Goal: Information Seeking & Learning: Learn about a topic

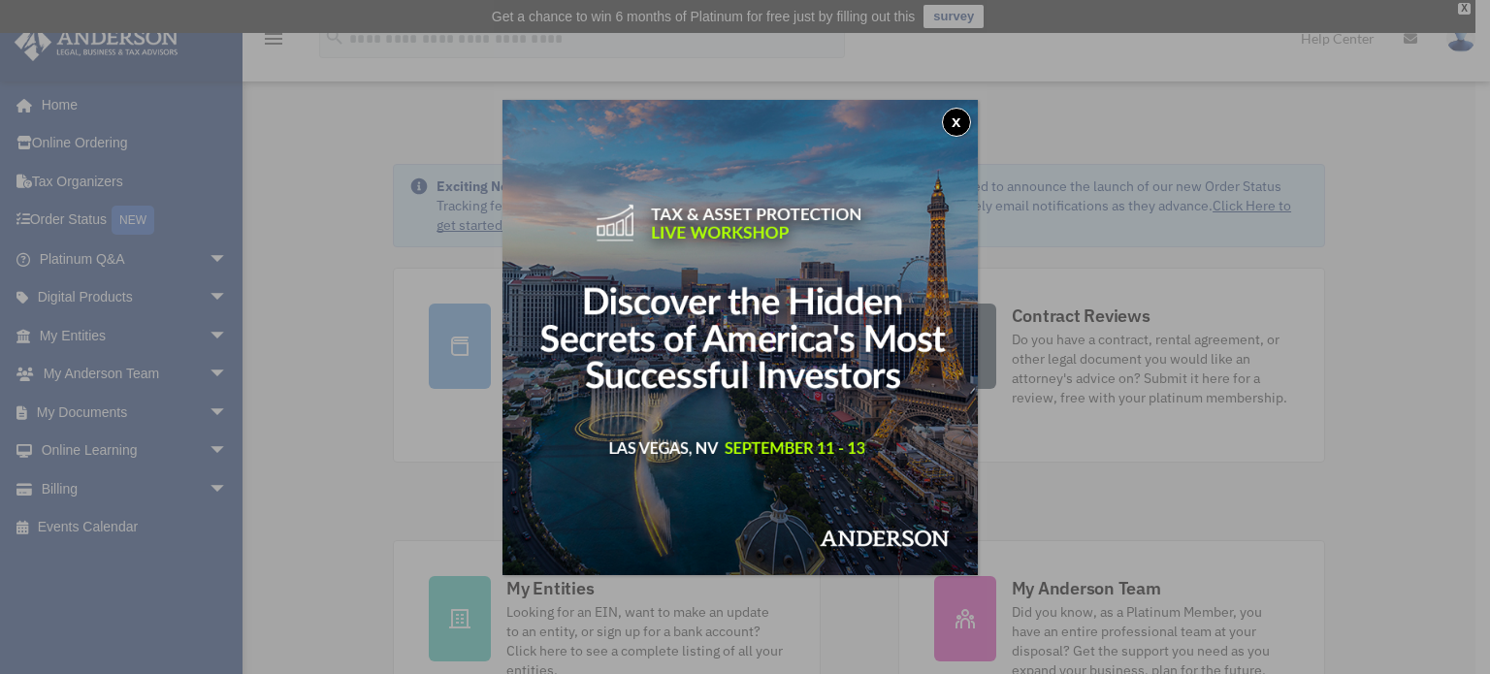
click at [965, 115] on button "x" at bounding box center [956, 122] width 29 height 29
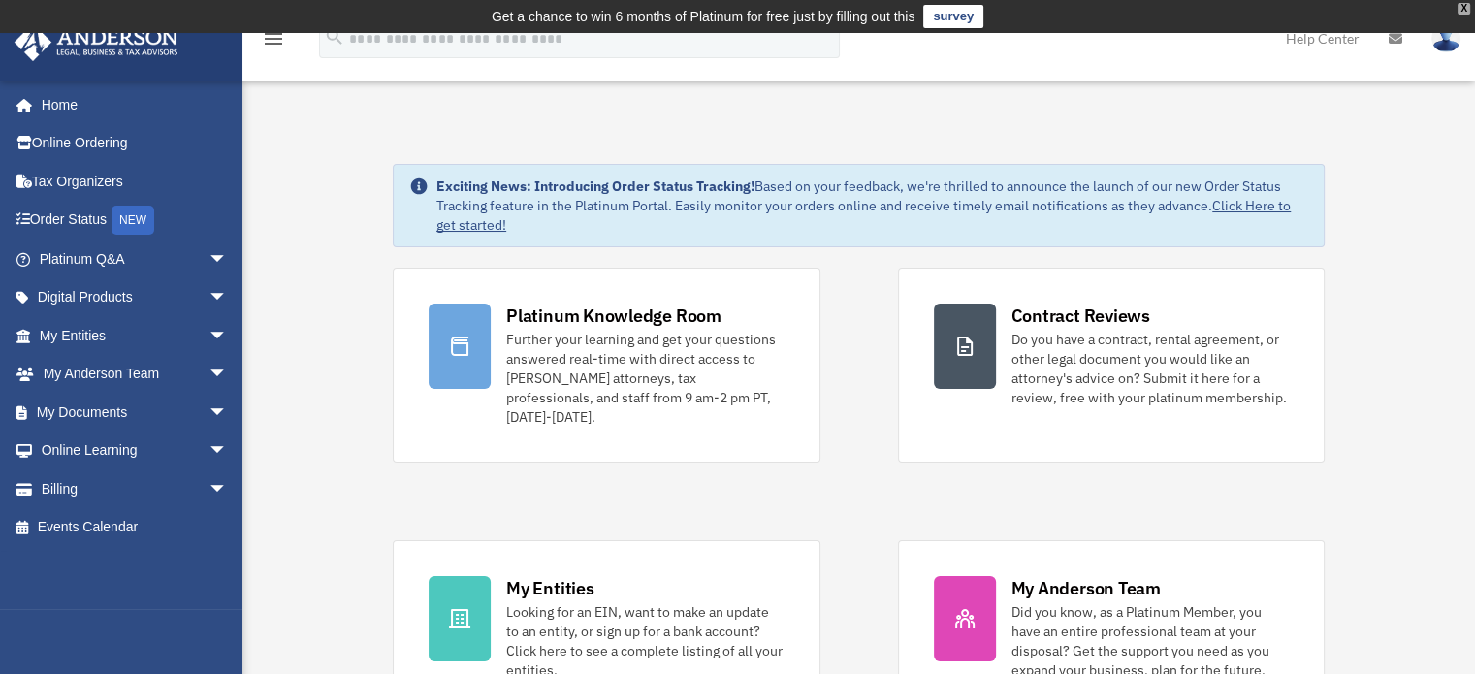
click at [1464, 8] on div "X" at bounding box center [1464, 9] width 13 height 12
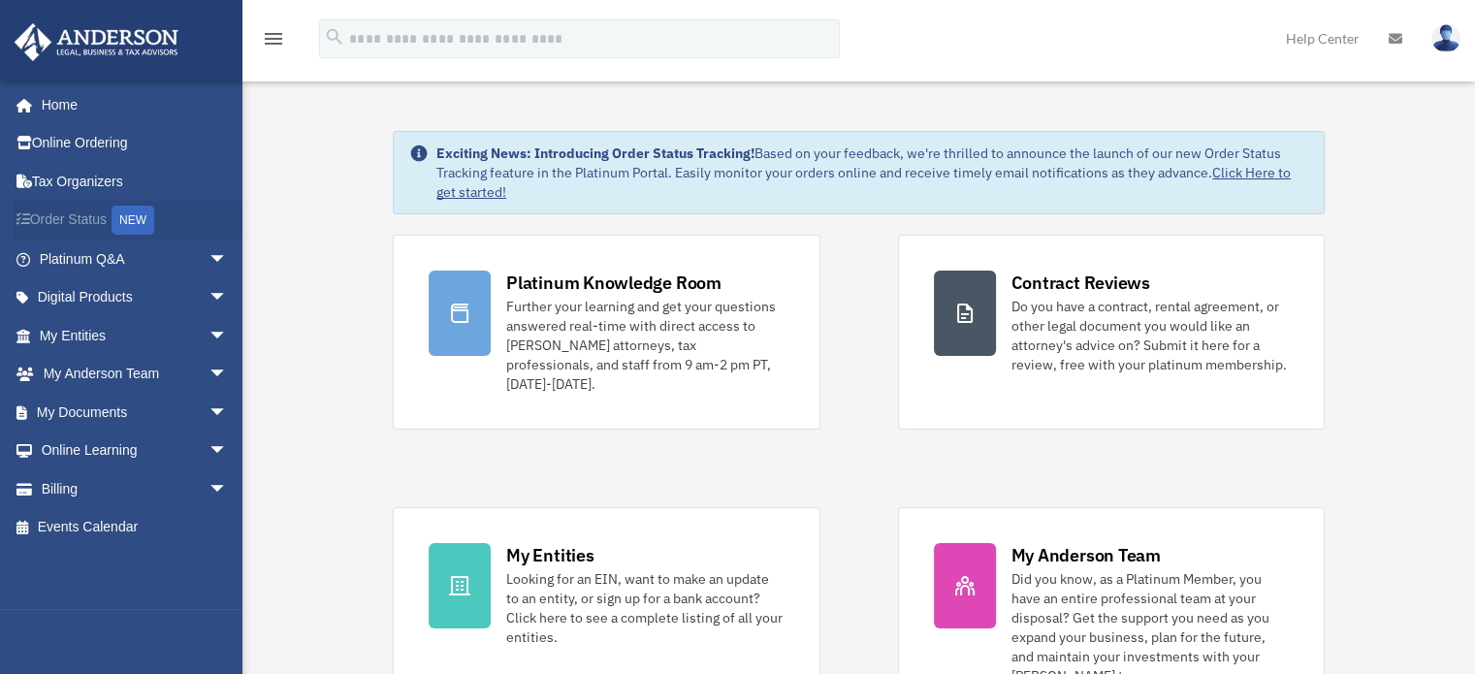
click at [57, 221] on link "Order Status NEW" at bounding box center [135, 221] width 243 height 40
click at [211, 289] on span "arrow_drop_down" at bounding box center [228, 298] width 39 height 40
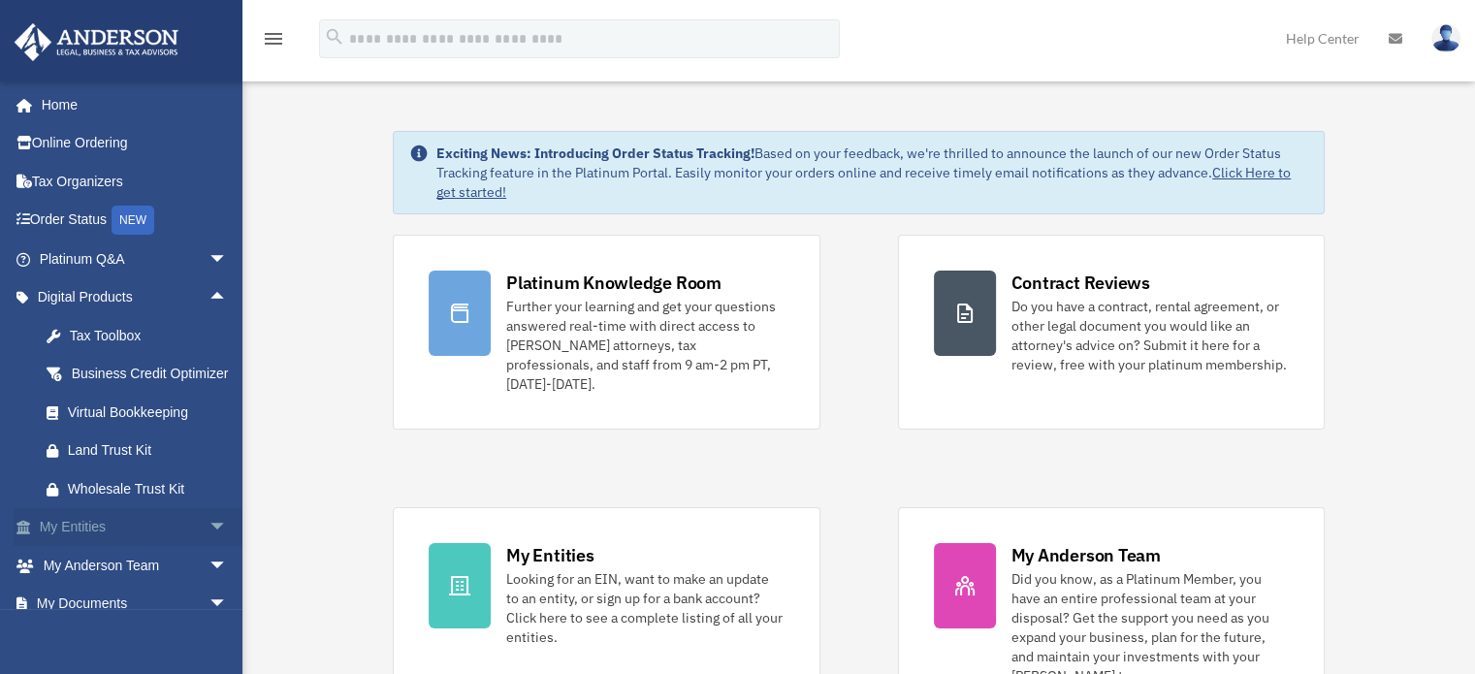
click at [209, 548] on span "arrow_drop_down" at bounding box center [228, 528] width 39 height 40
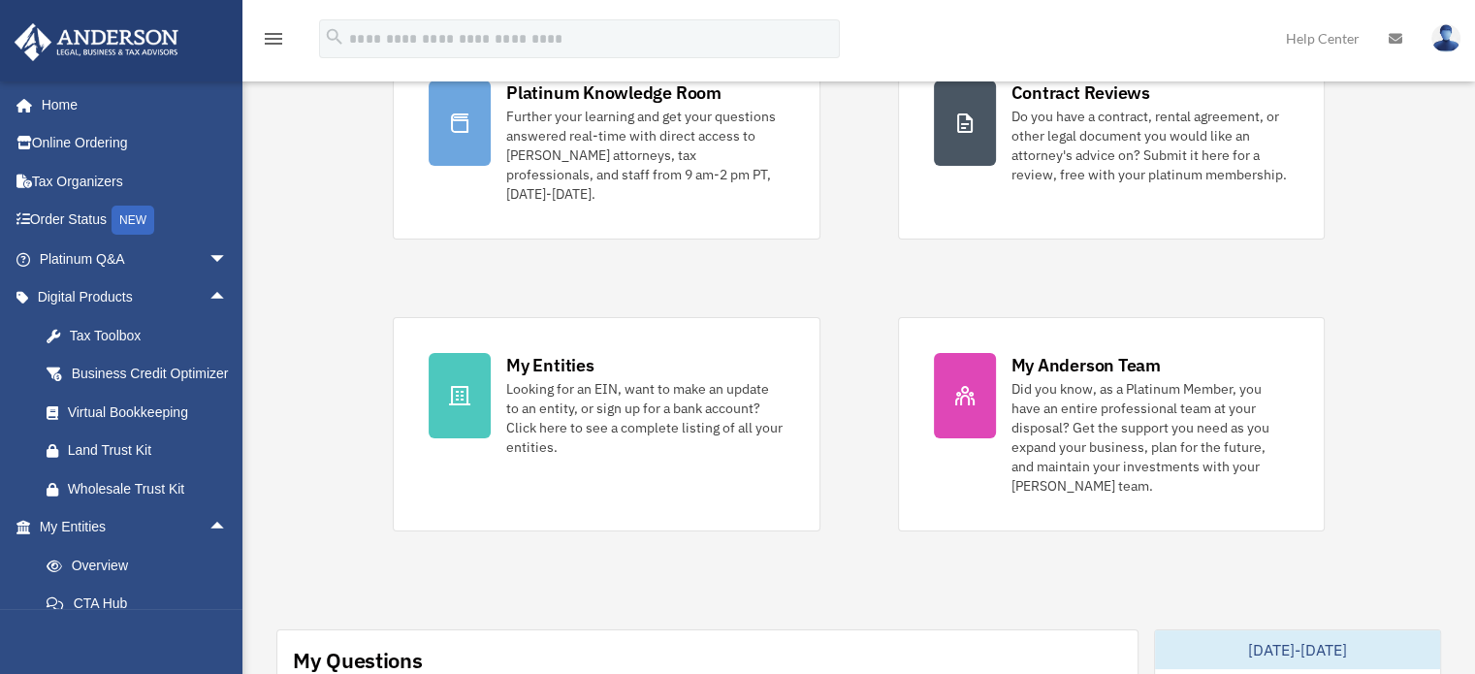
scroll to position [339, 0]
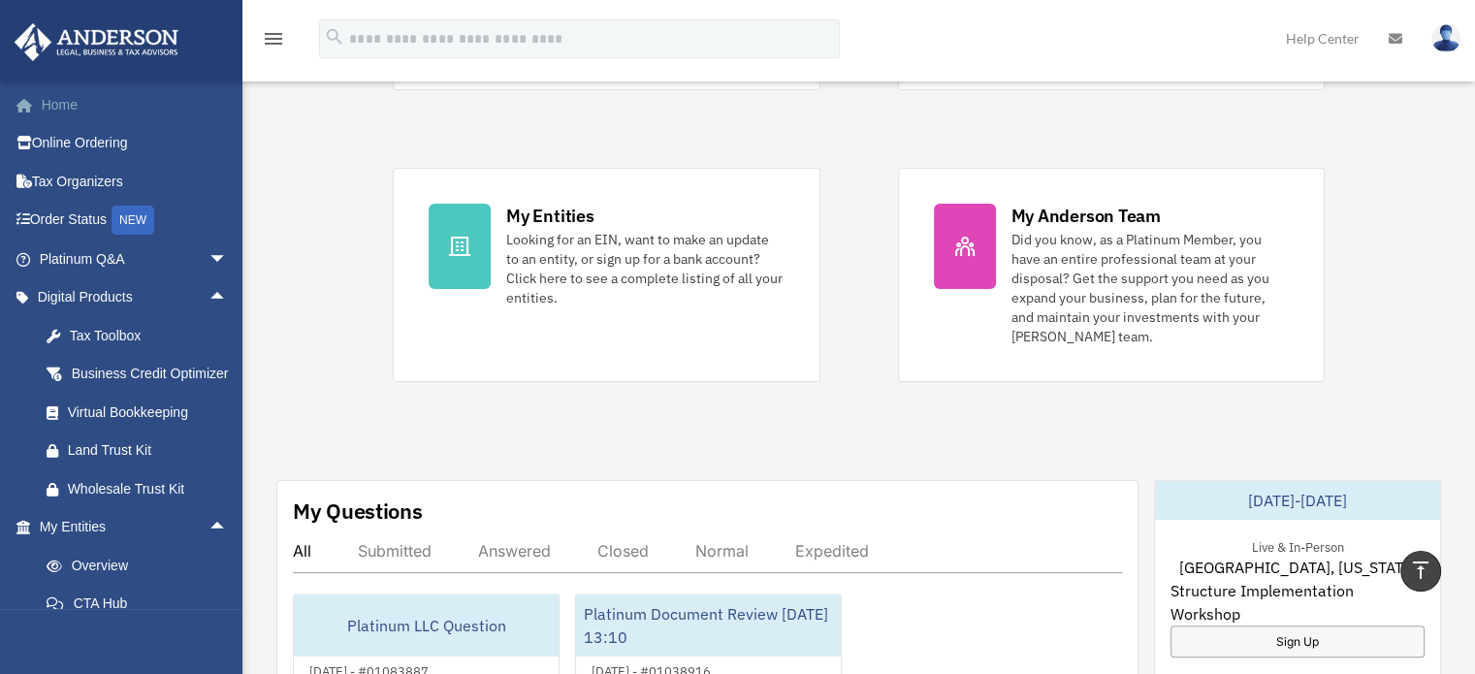
click at [27, 99] on span at bounding box center [34, 106] width 15 height 14
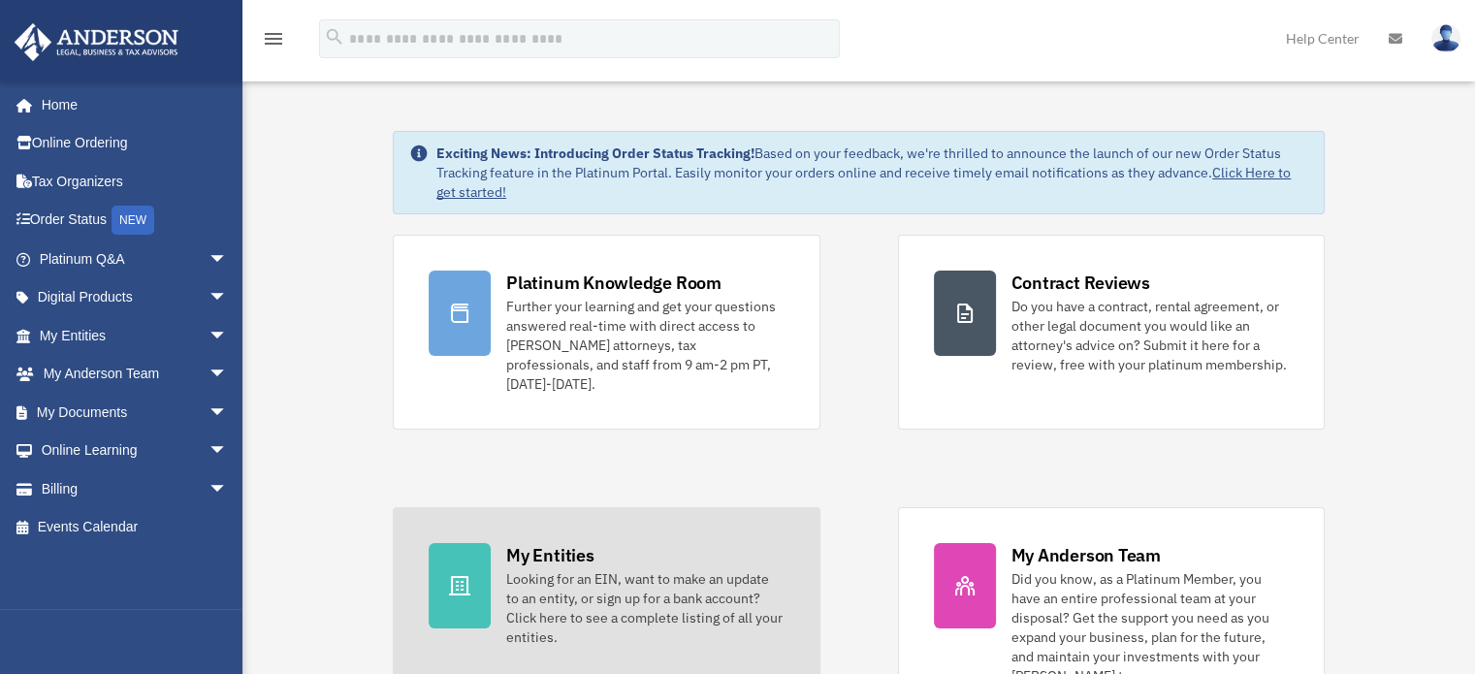
click at [466, 574] on icon at bounding box center [459, 585] width 23 height 23
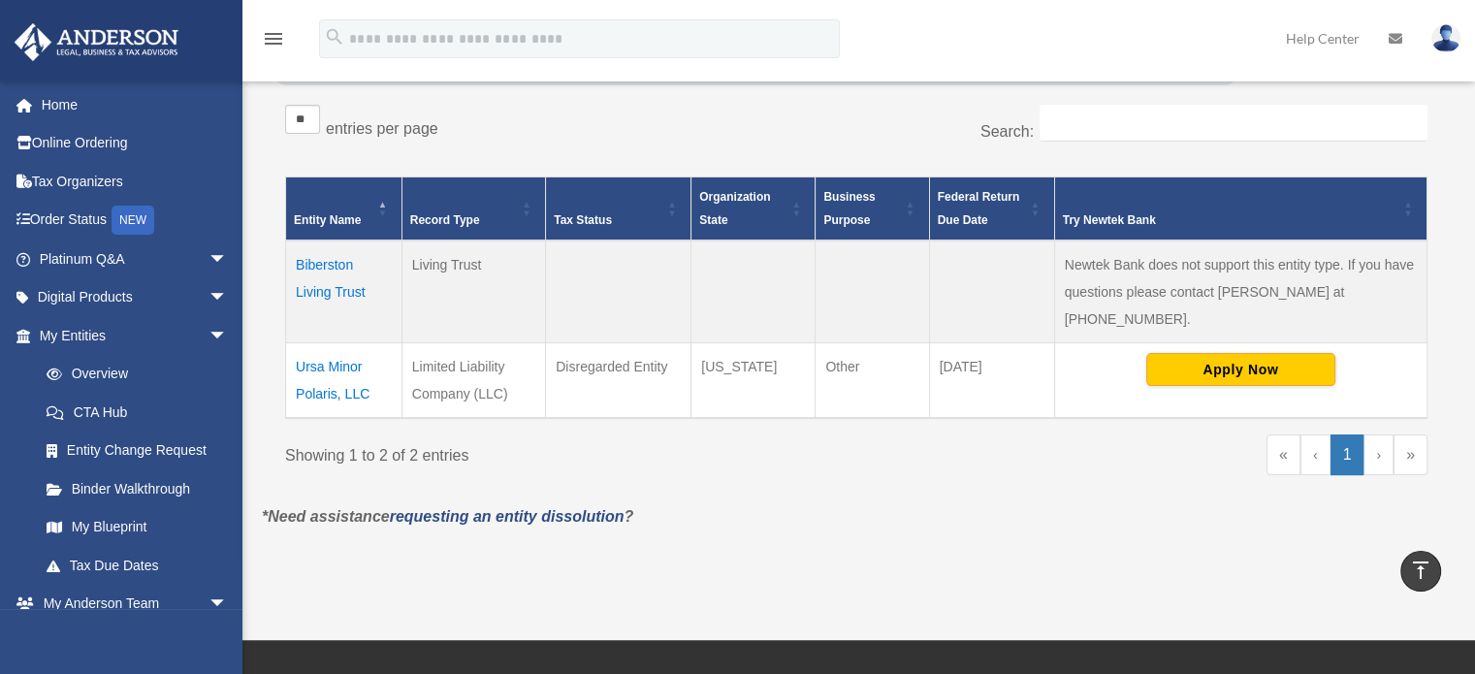
scroll to position [272, 0]
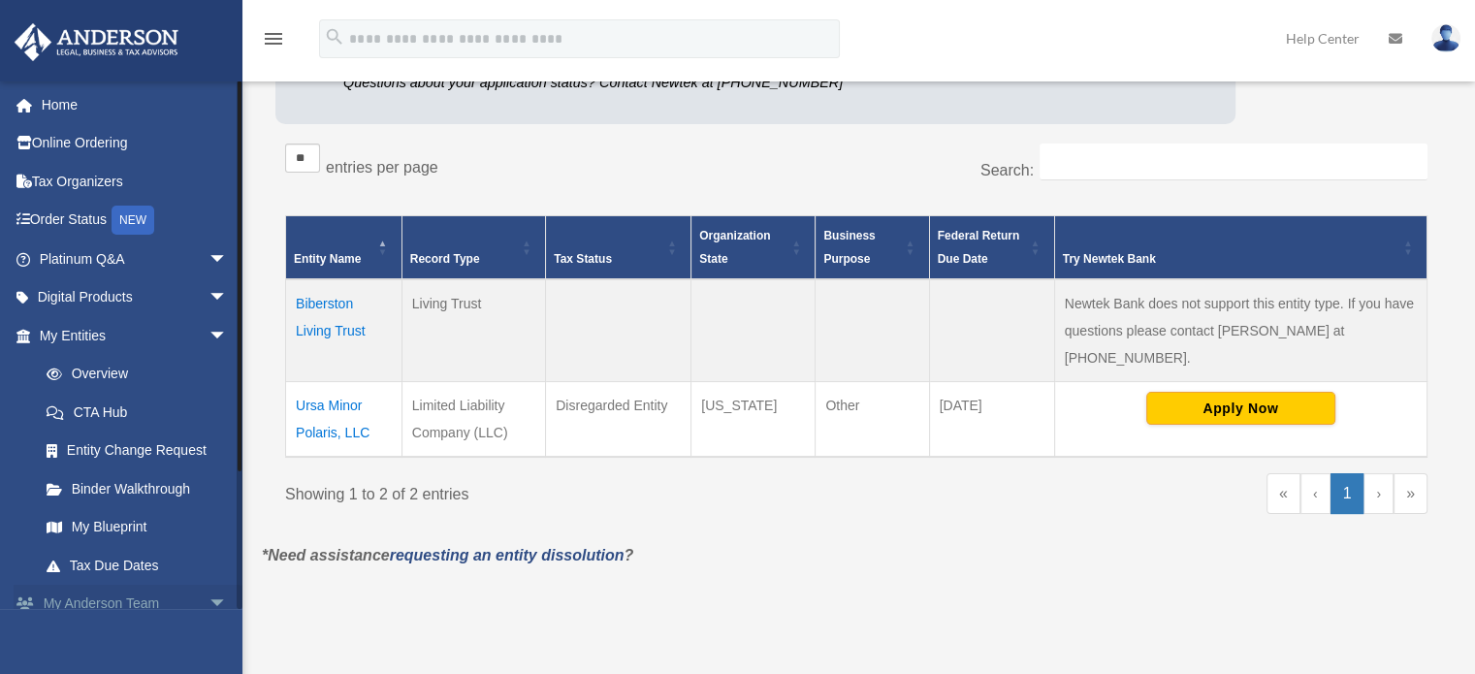
click at [90, 600] on link "My Anderson Team arrow_drop_down" at bounding box center [135, 604] width 243 height 39
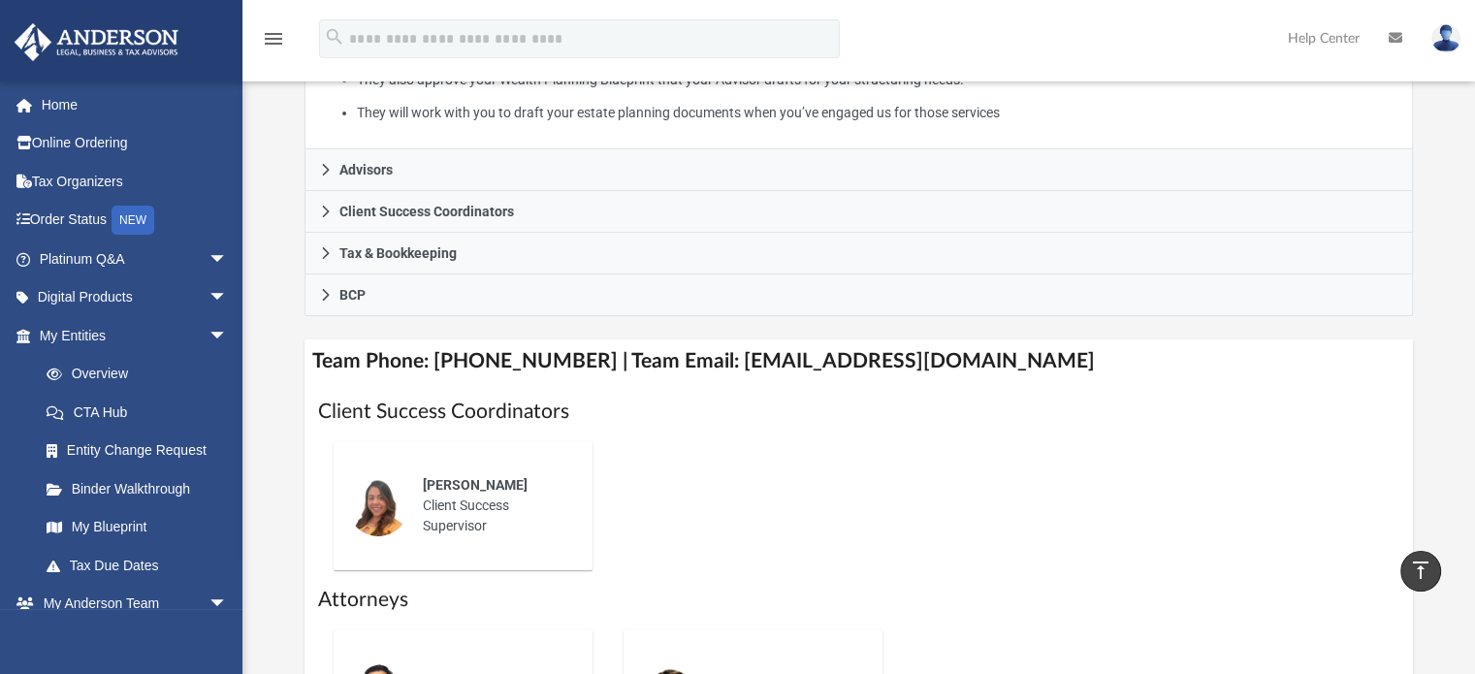
scroll to position [543, 0]
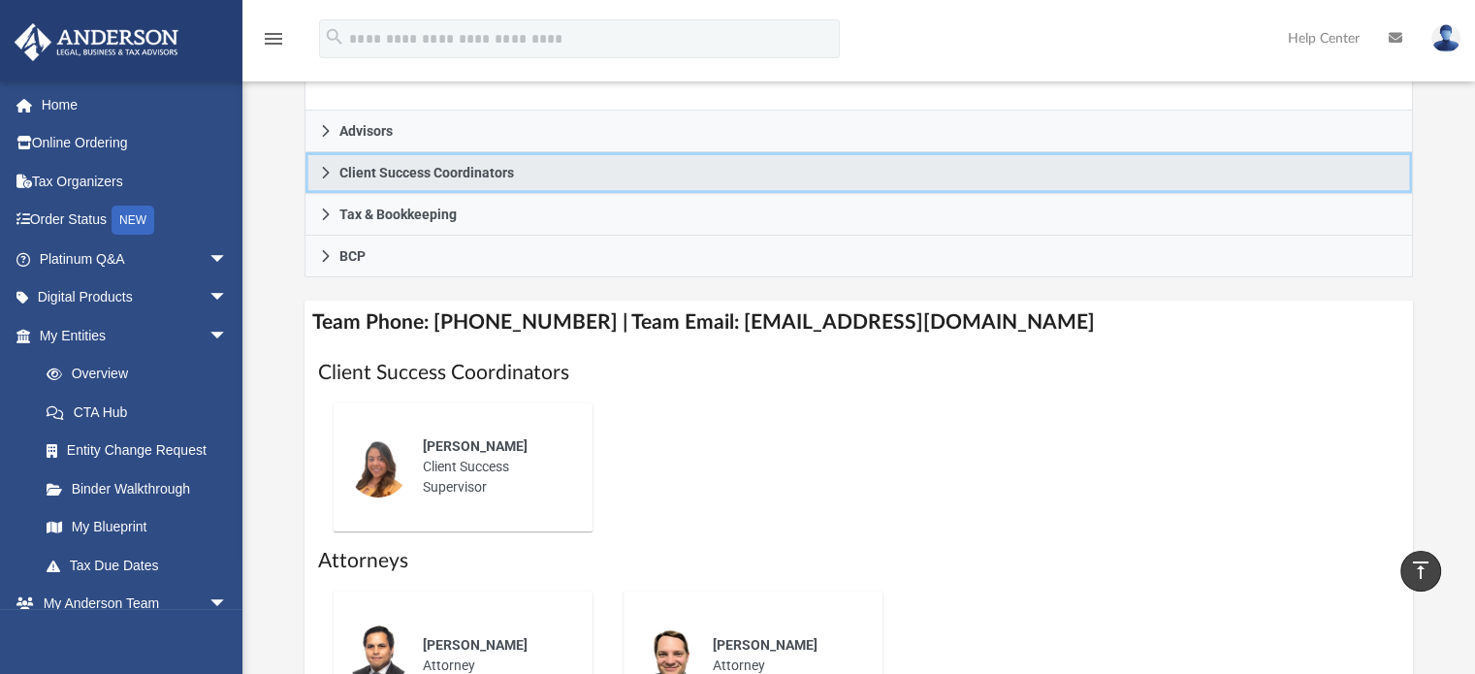
click at [330, 174] on icon at bounding box center [326, 173] width 14 height 14
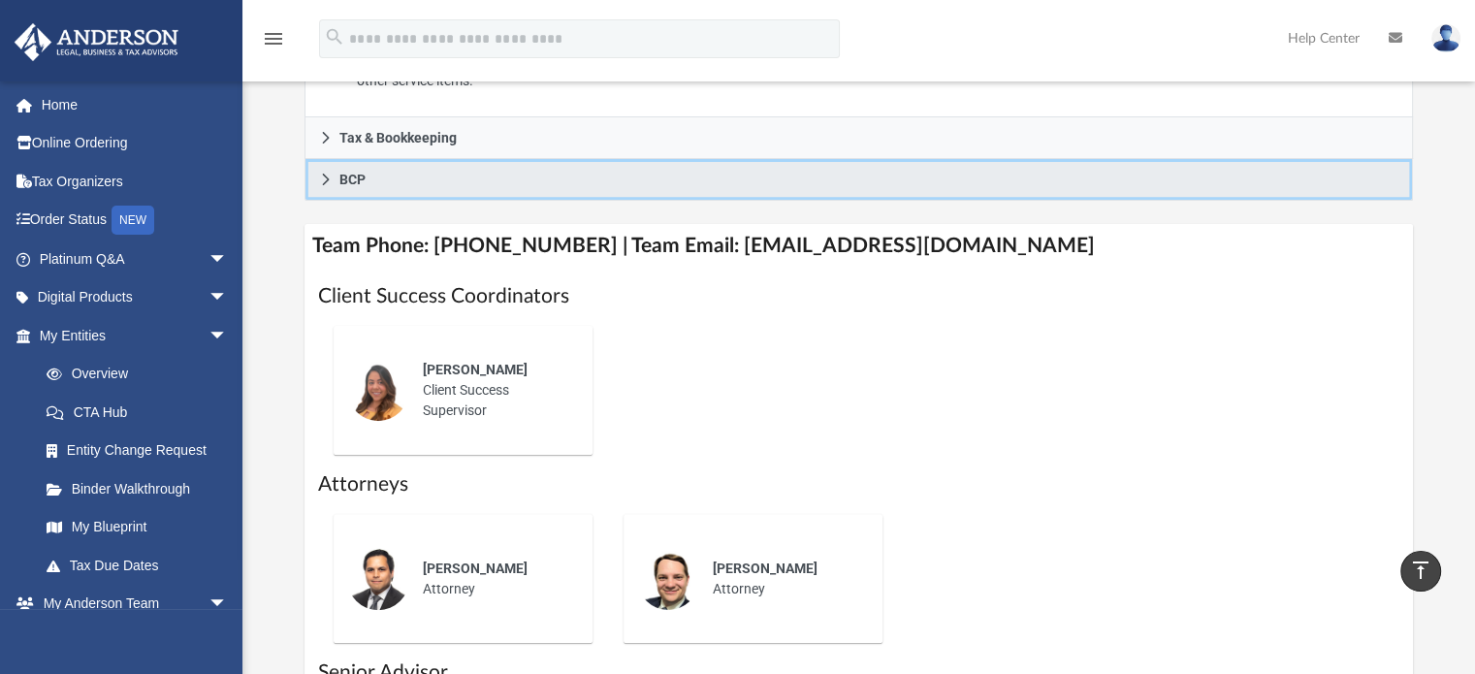
click at [322, 170] on link "BCP" at bounding box center [860, 180] width 1110 height 42
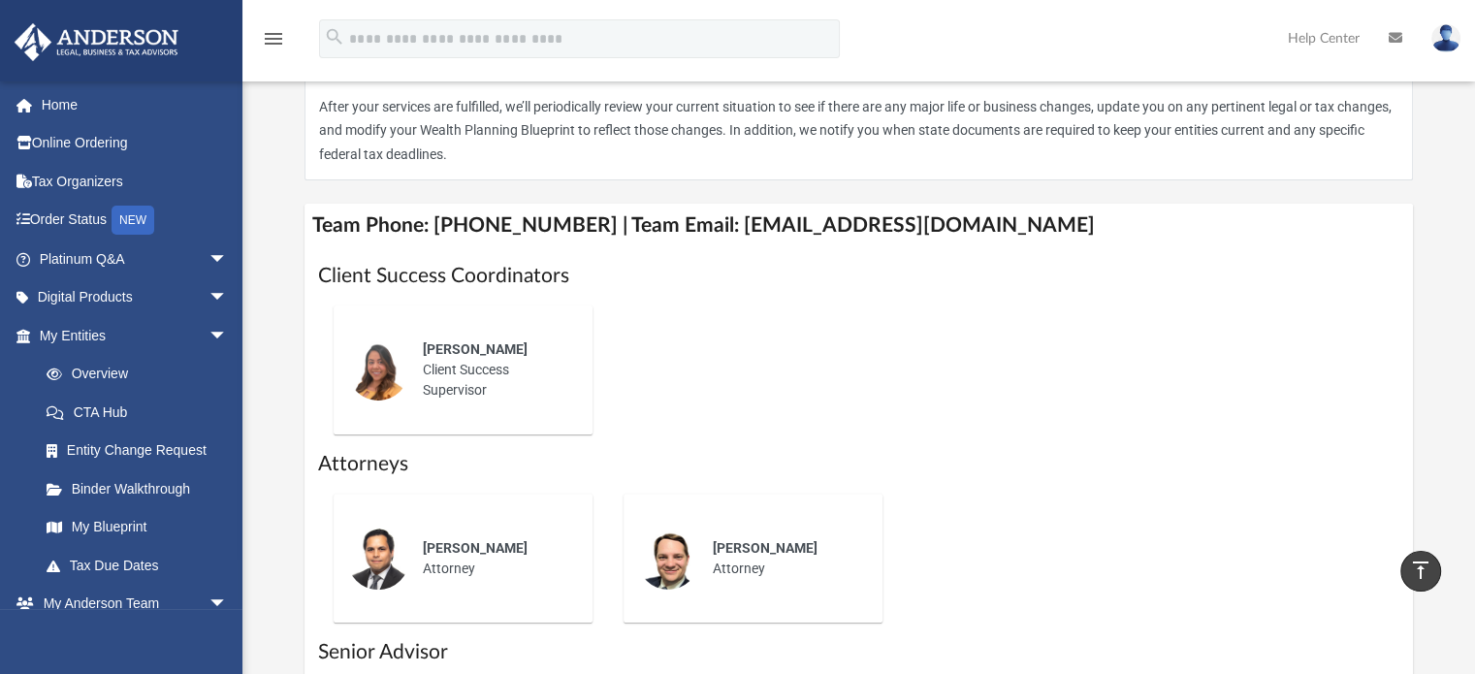
click at [287, 255] on div "Who is on my team and who will I work with: While a client of Anderson you will…" at bounding box center [858, 209] width 1233 height 1264
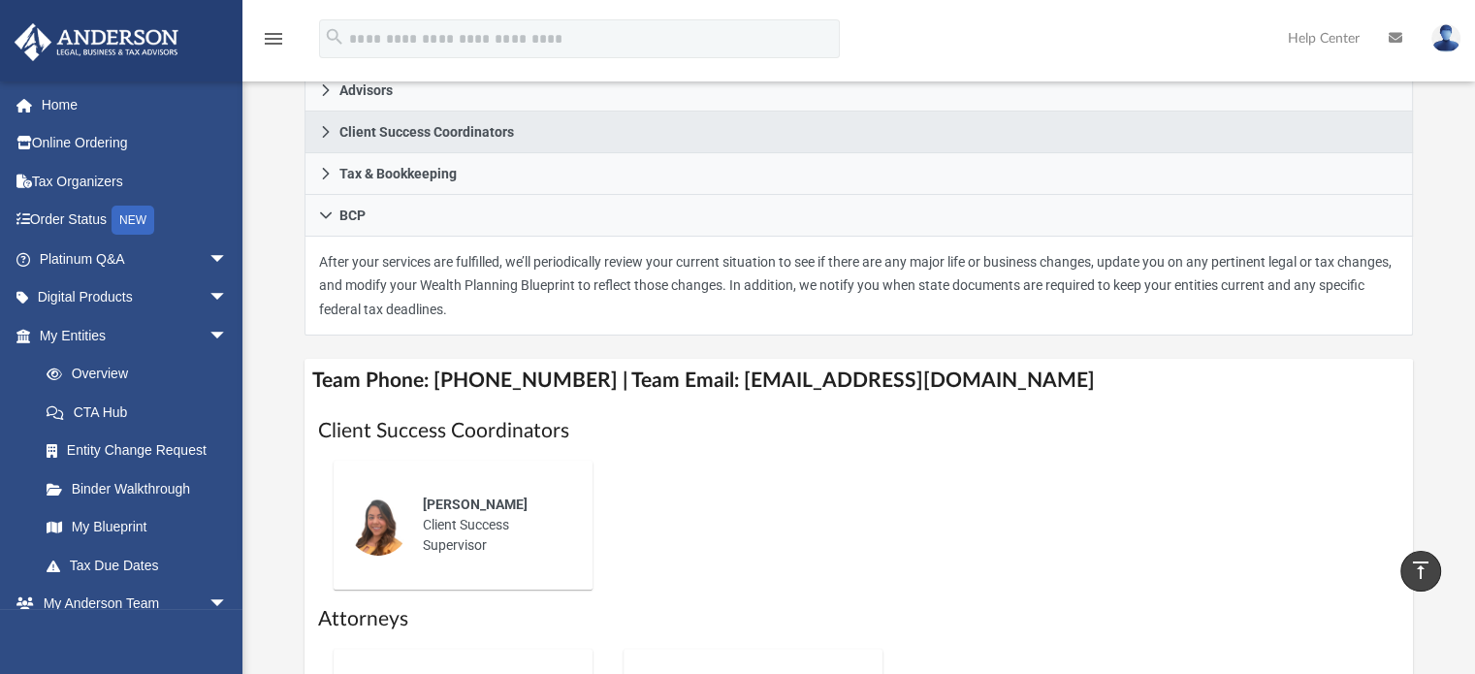
scroll to position [349, 0]
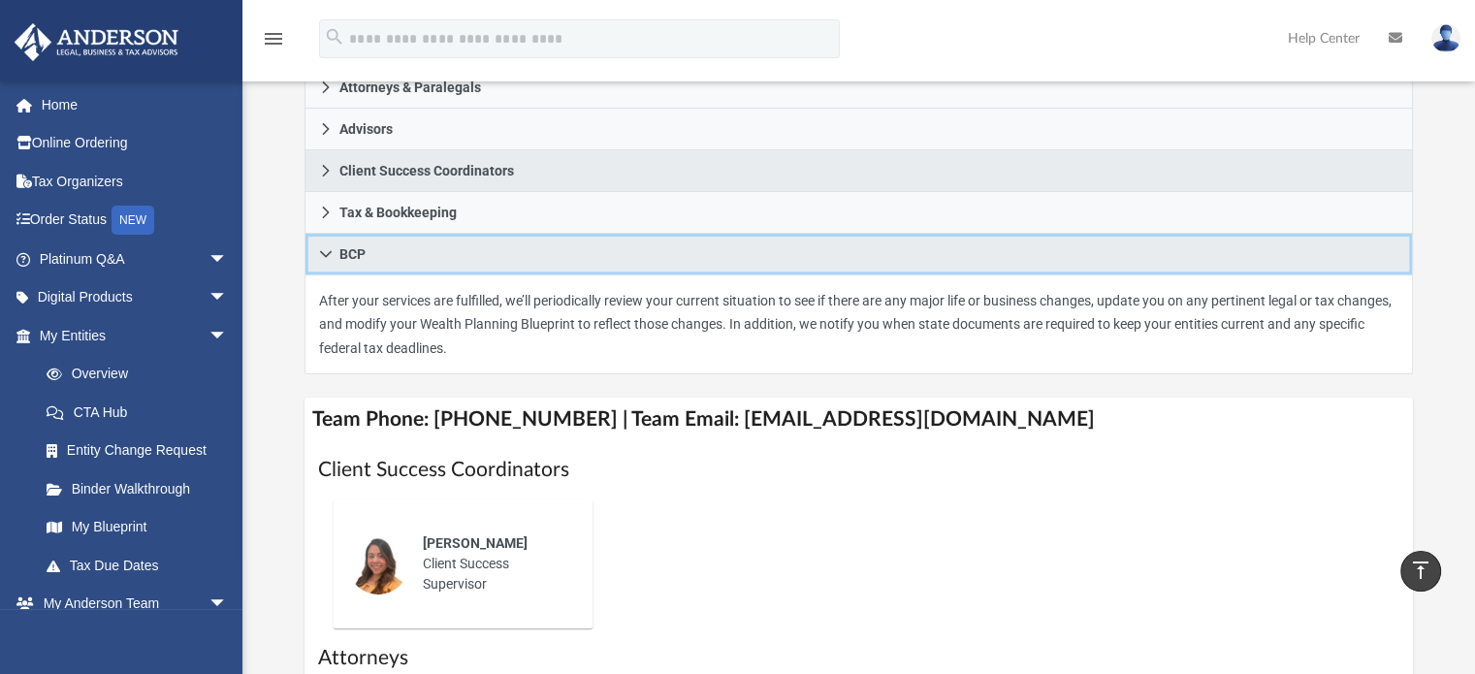
click at [326, 252] on icon at bounding box center [326, 254] width 14 height 14
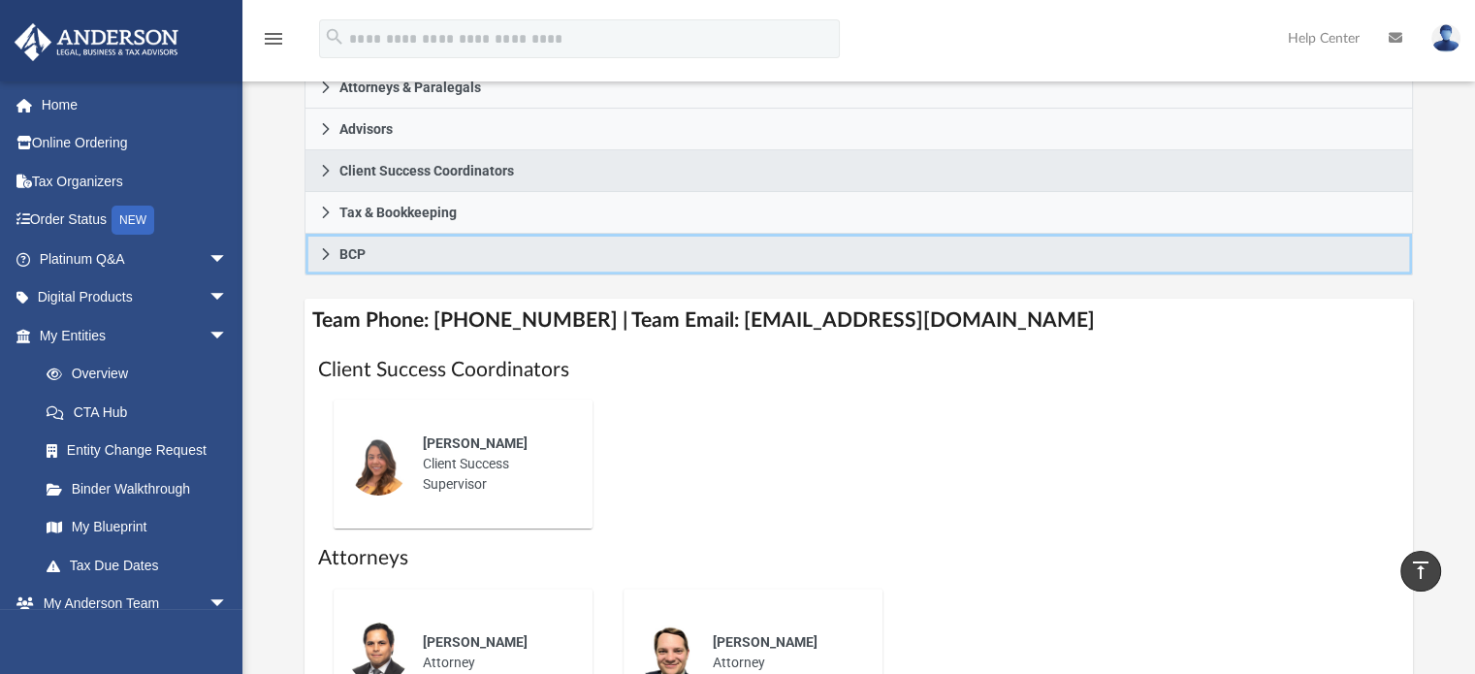
click at [326, 252] on icon at bounding box center [326, 254] width 14 height 14
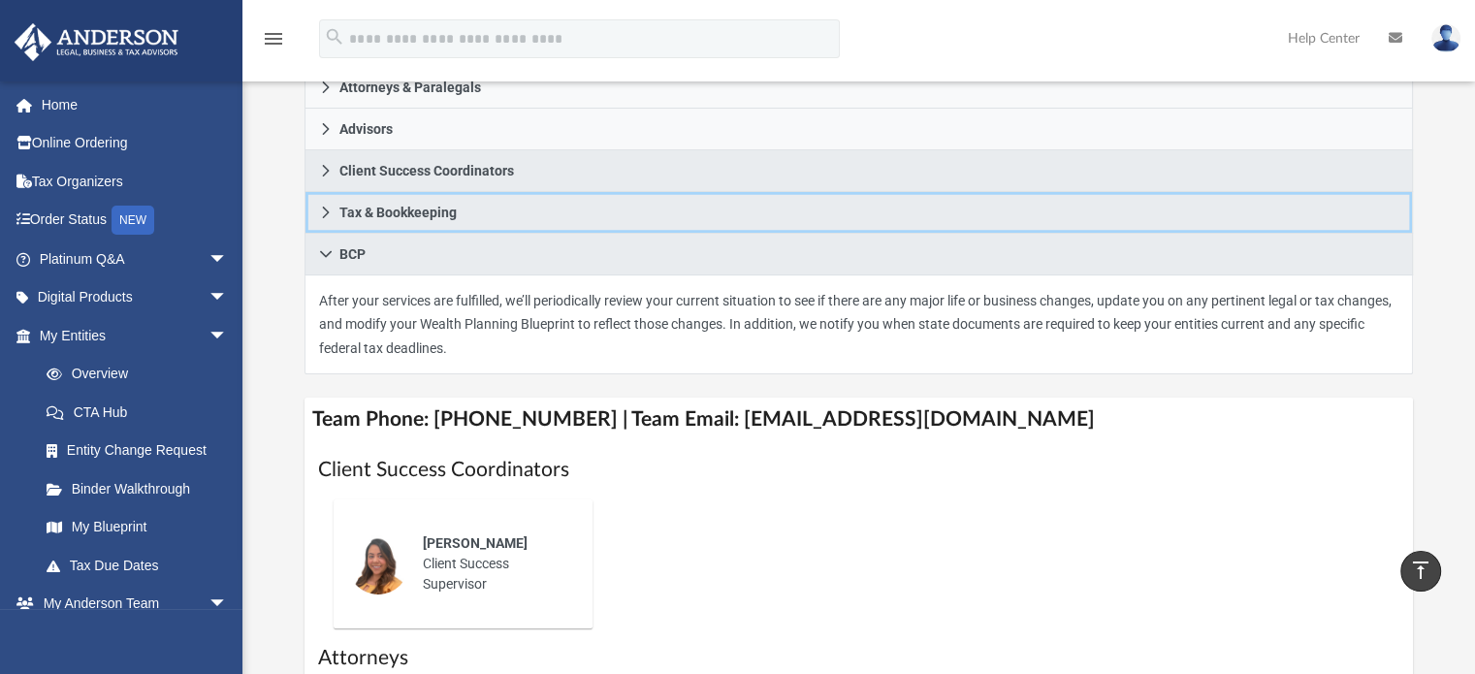
click at [334, 207] on link "Tax & Bookkeeping" at bounding box center [860, 213] width 1110 height 42
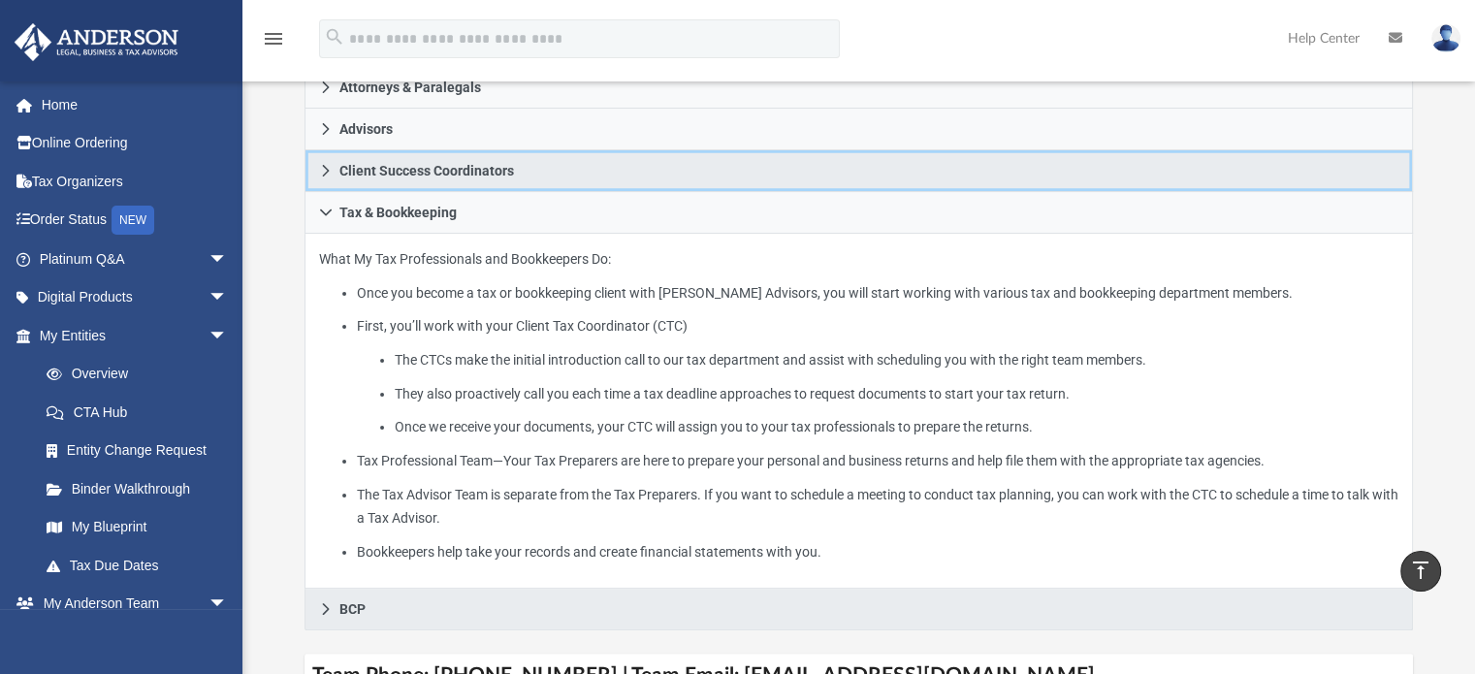
click at [326, 168] on icon at bounding box center [325, 171] width 7 height 12
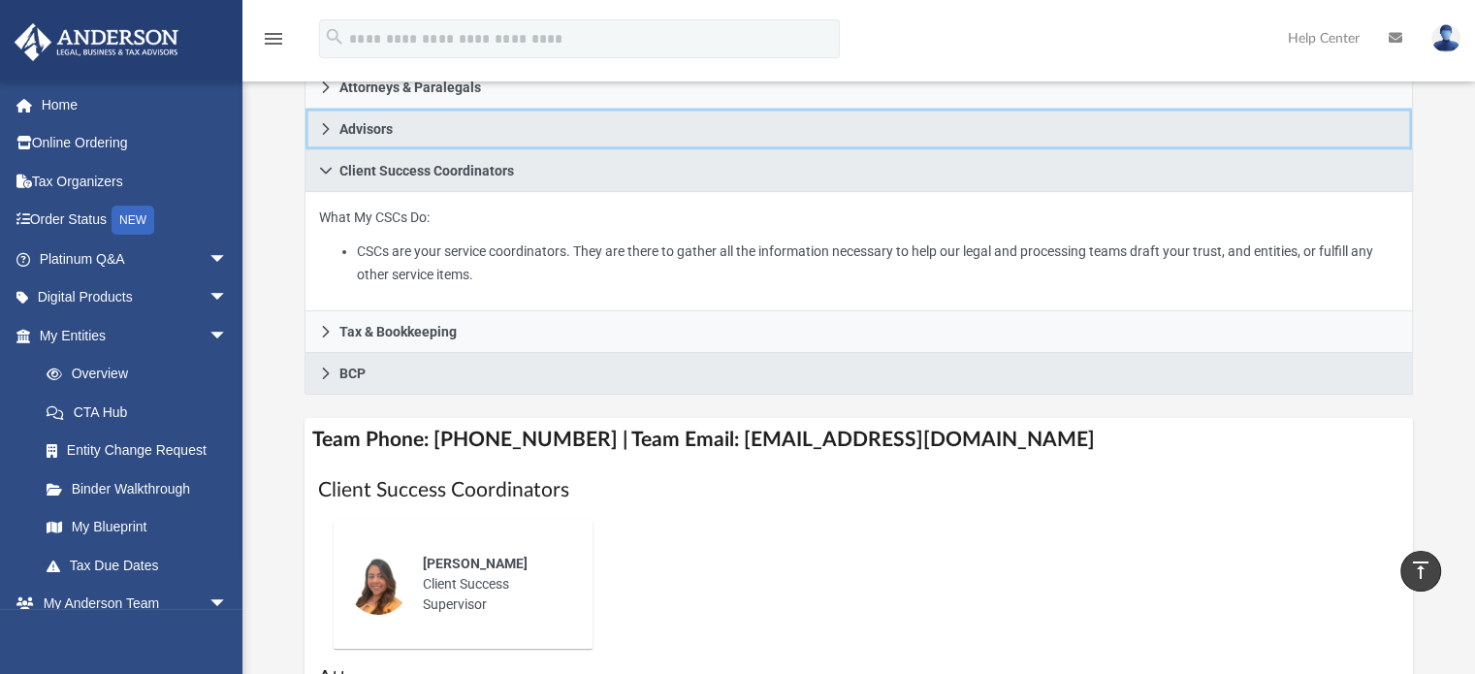
click at [322, 133] on icon at bounding box center [325, 129] width 7 height 12
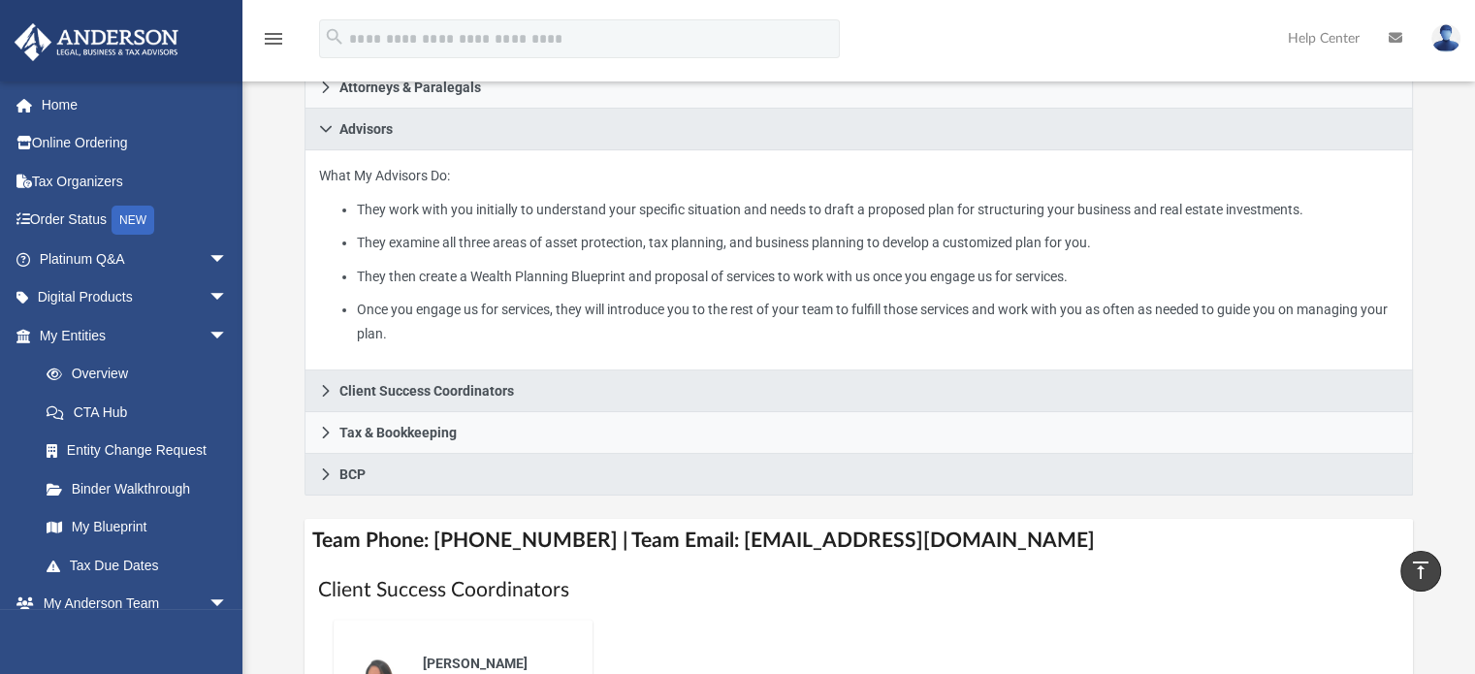
click at [283, 154] on div "Who is on my team and who will I work with: While a client of Anderson you will…" at bounding box center [858, 463] width 1233 height 1384
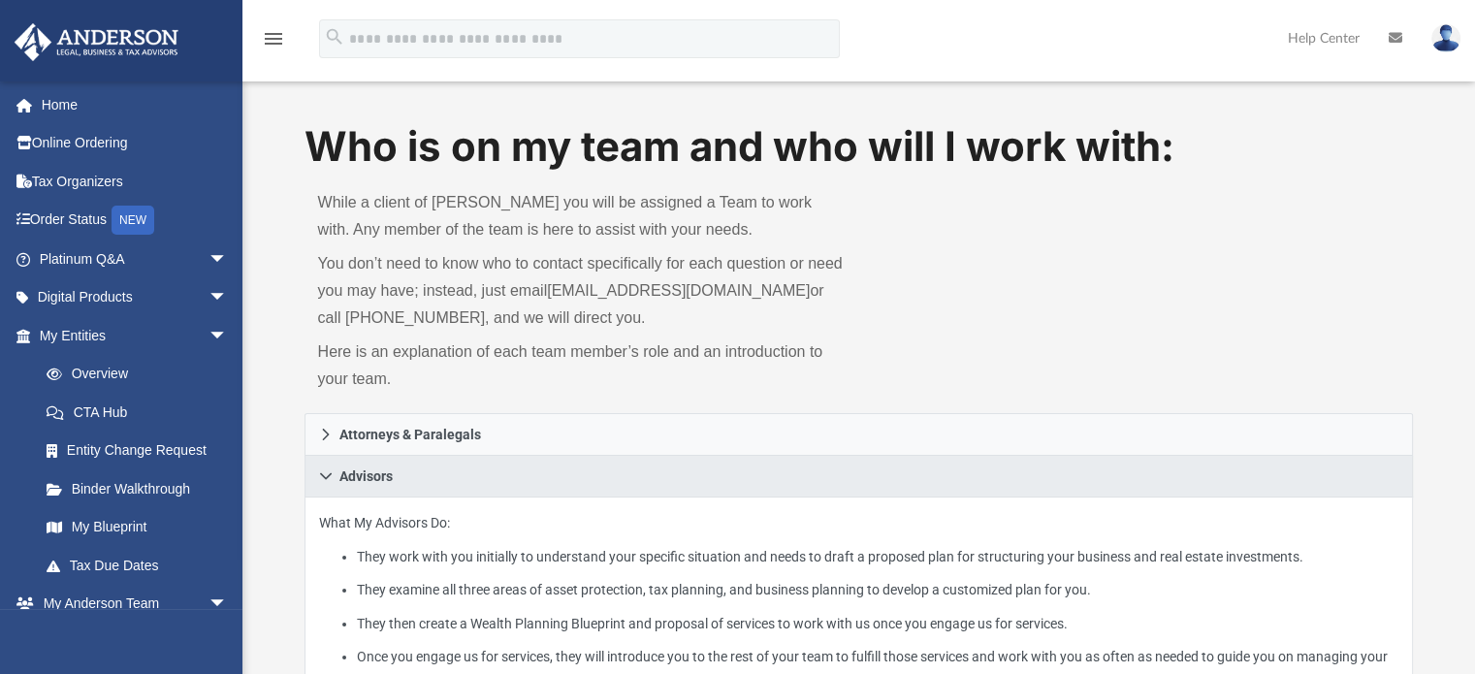
scroll to position [0, 0]
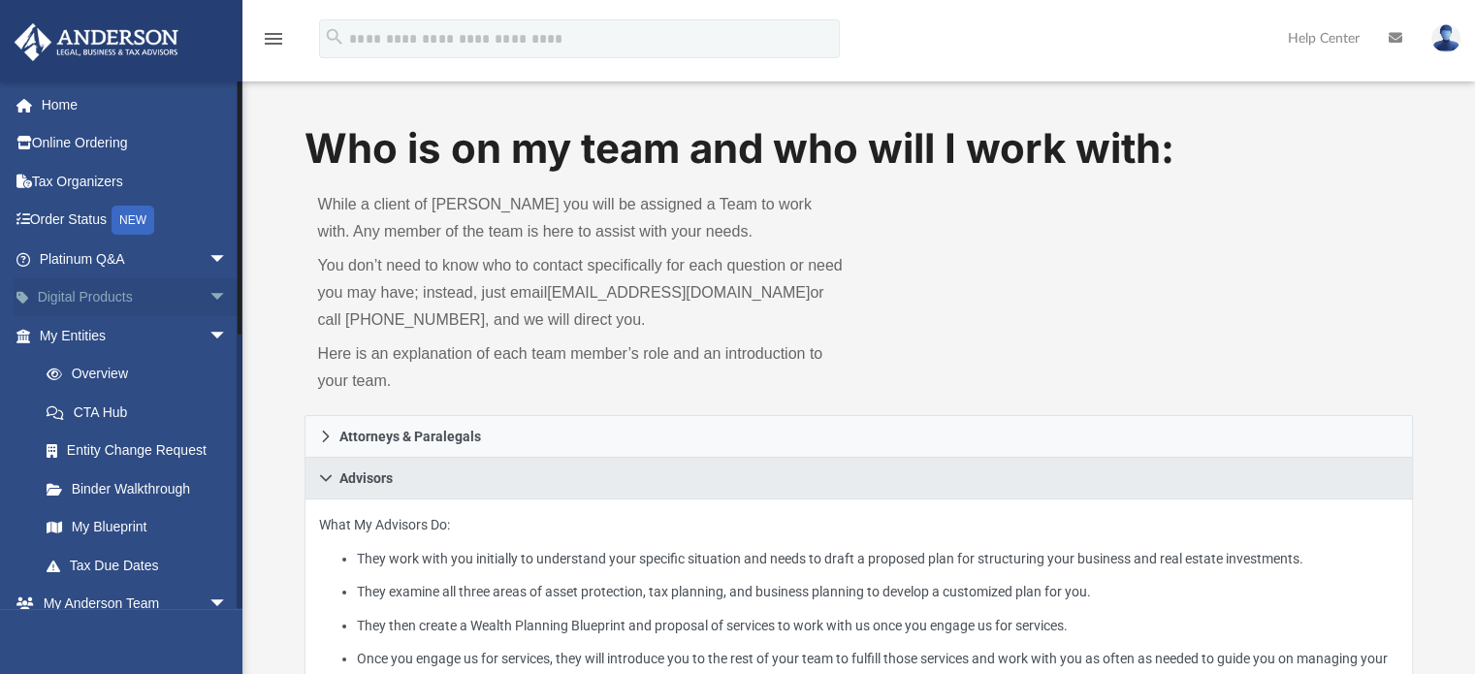
click at [140, 290] on link "Digital Products arrow_drop_down" at bounding box center [135, 297] width 243 height 39
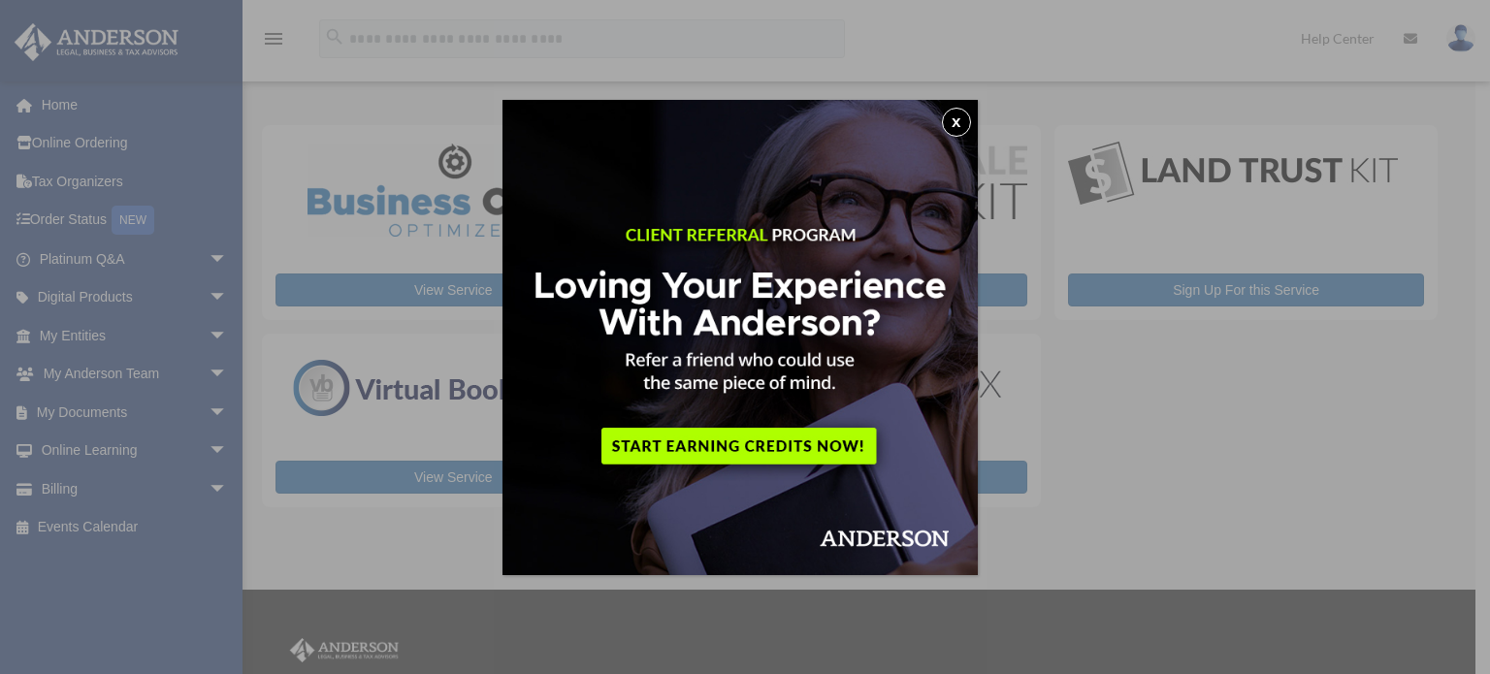
click at [970, 121] on button "x" at bounding box center [956, 122] width 29 height 29
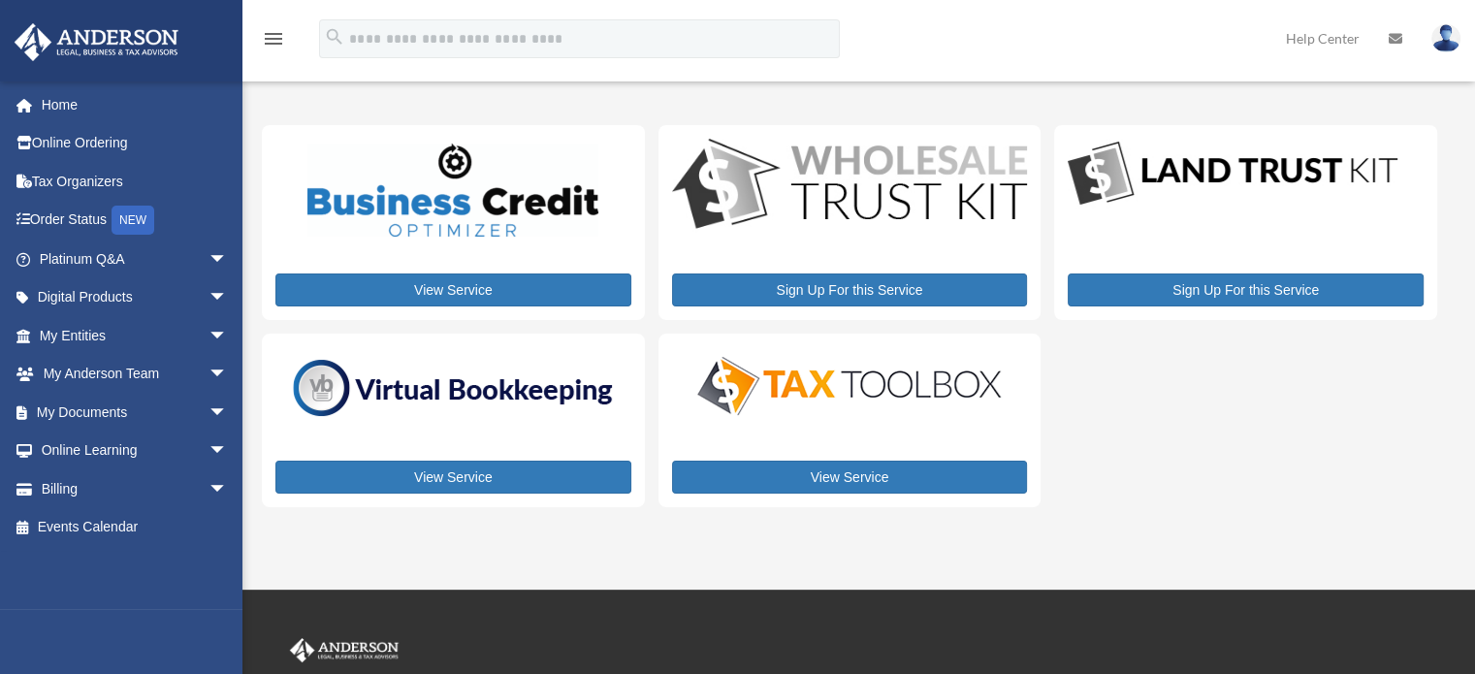
click at [1106, 384] on div "View Service Sign Up For this Service Sign Up For this Service View Service Vie…" at bounding box center [849, 315] width 1175 height 381
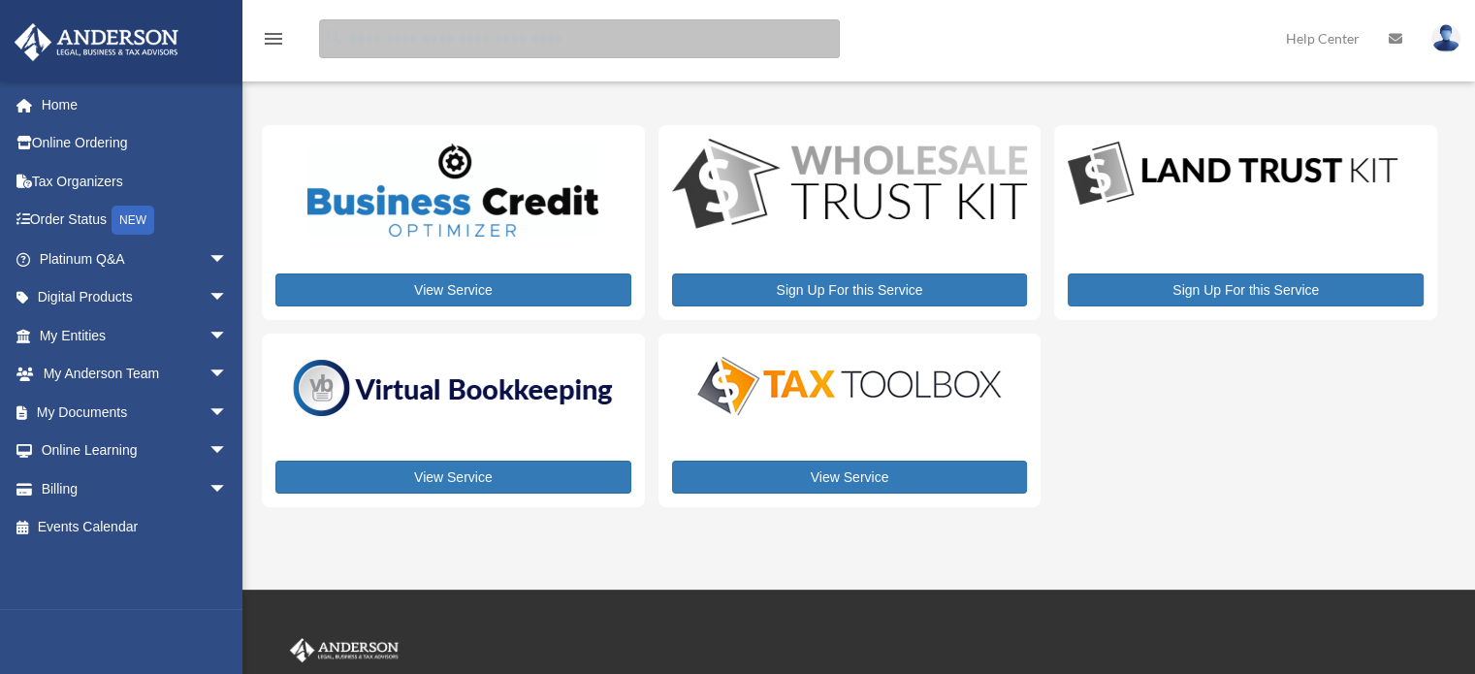
click at [562, 42] on input "search" at bounding box center [579, 38] width 521 height 39
type input "*********"
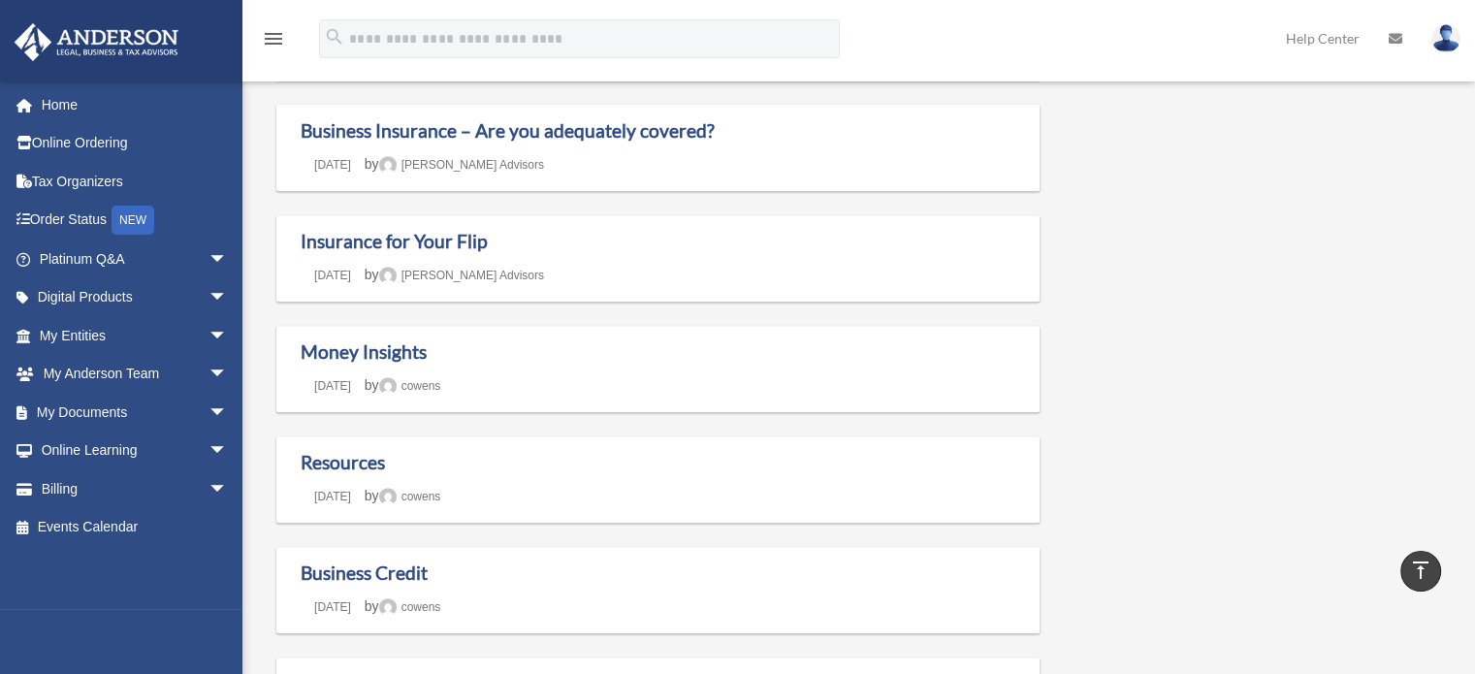
scroll to position [776, 0]
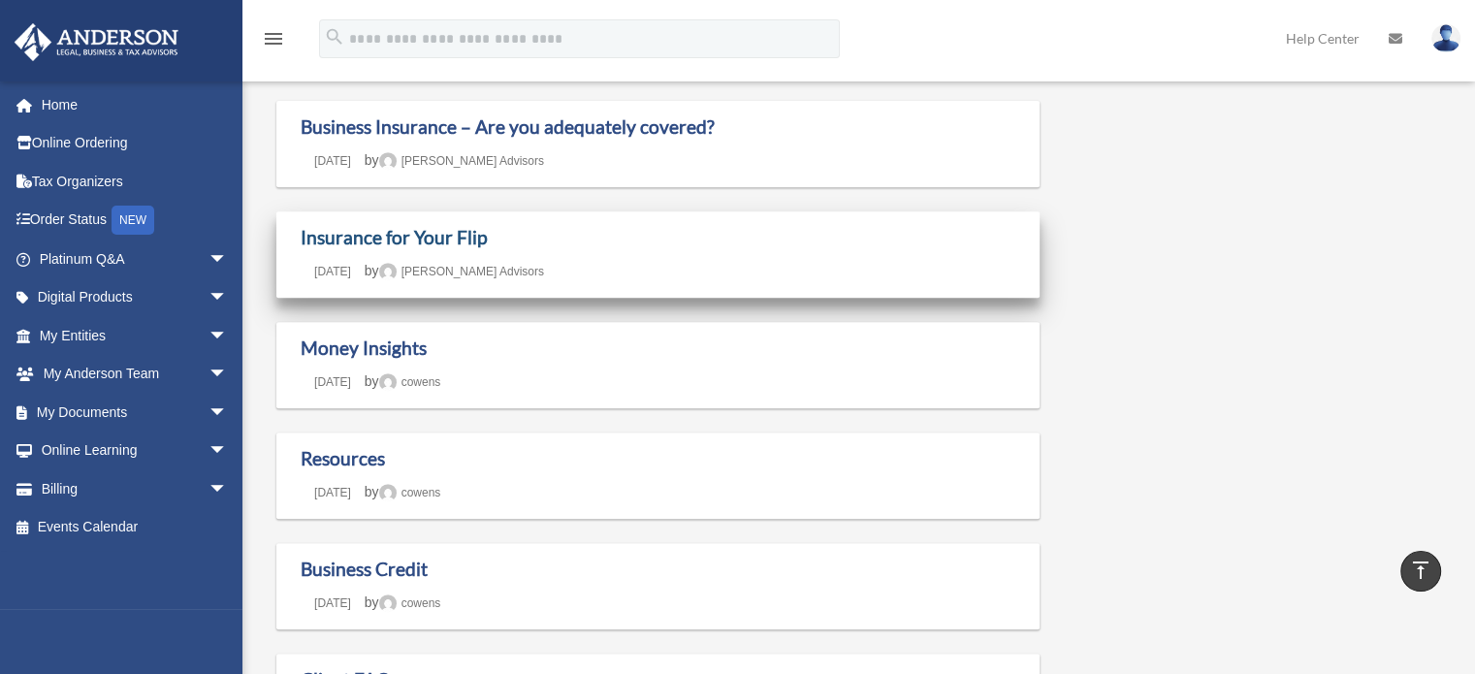
click at [365, 236] on link "Insurance for Your Flip" at bounding box center [394, 237] width 187 height 22
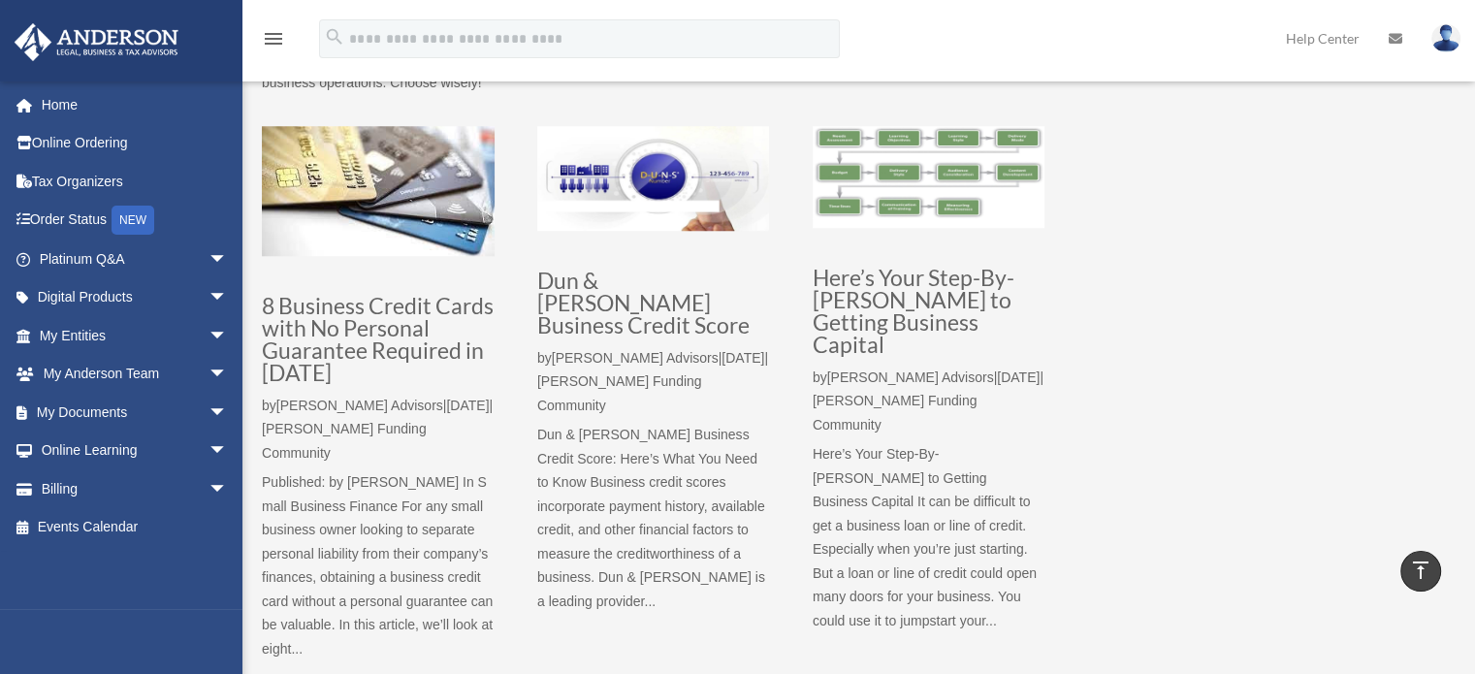
scroll to position [1697, 0]
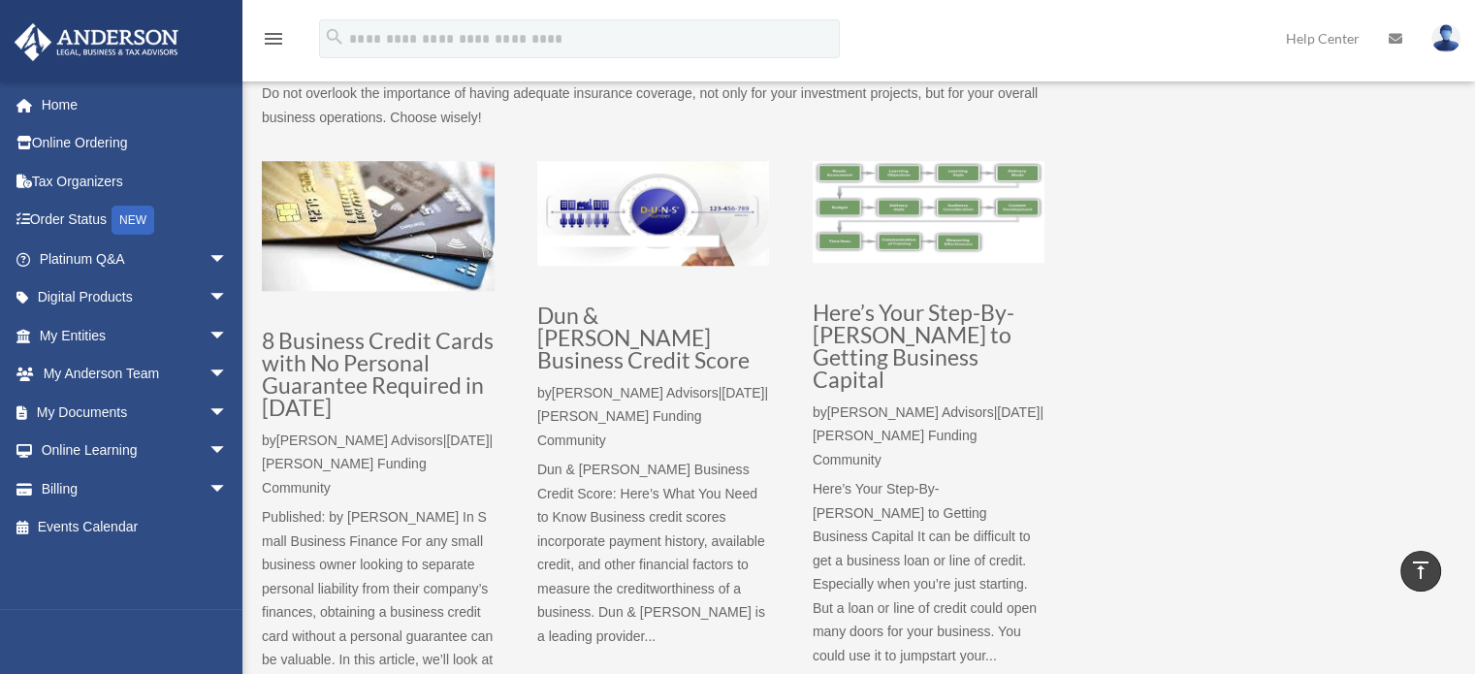
click at [915, 238] on img at bounding box center [929, 212] width 233 height 102
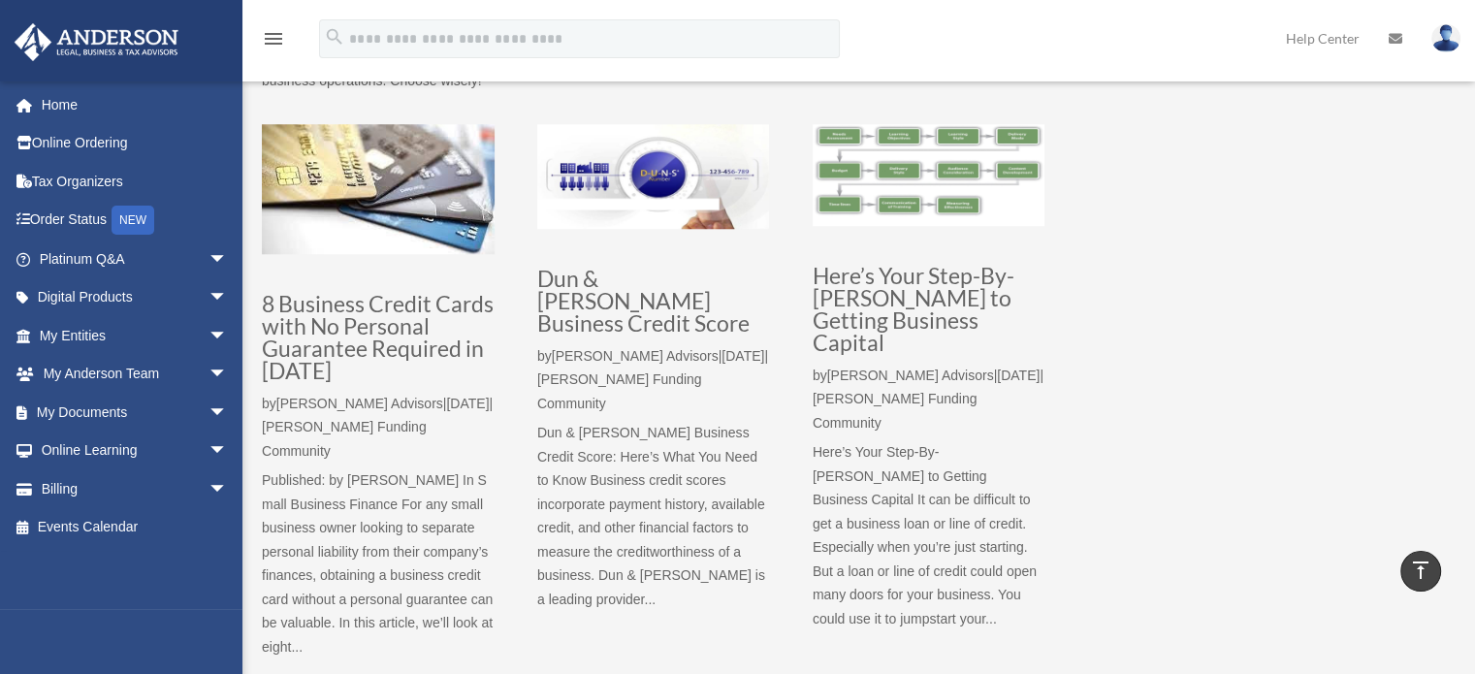
scroll to position [1736, 0]
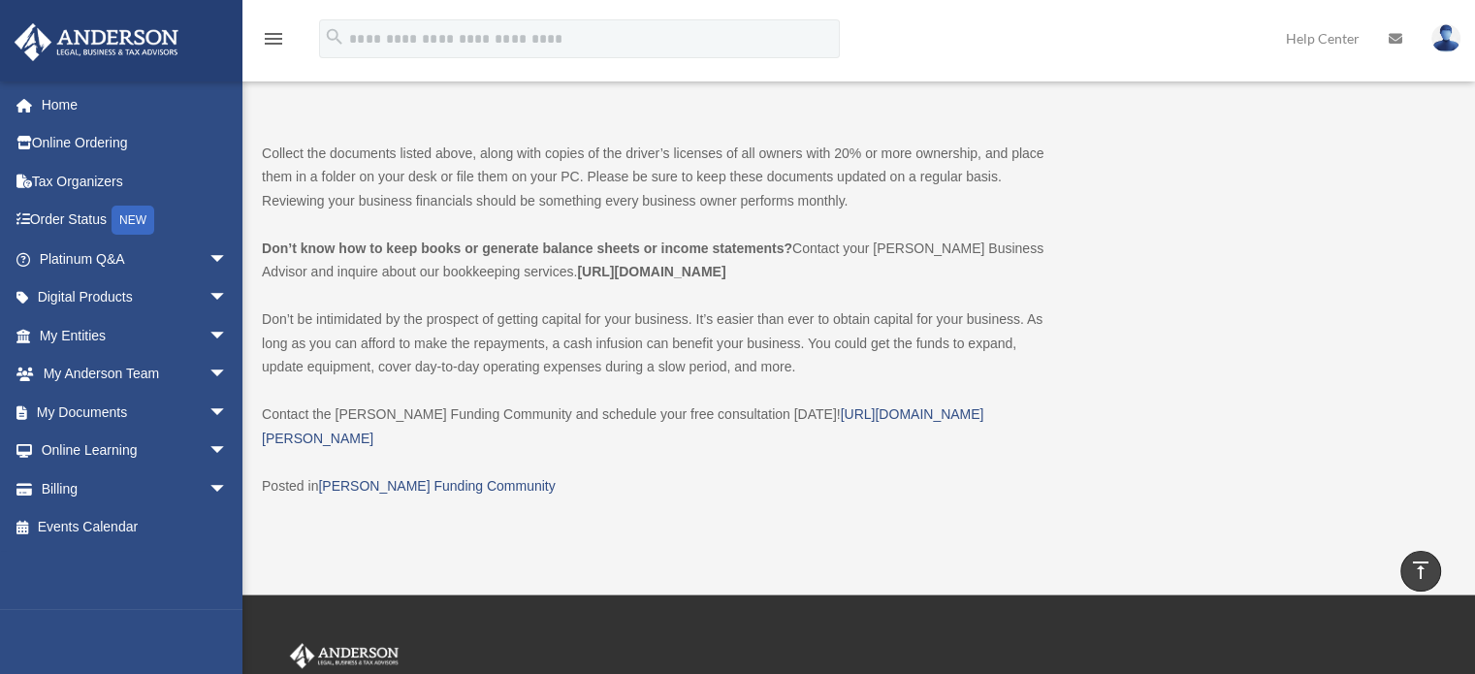
scroll to position [2134, 0]
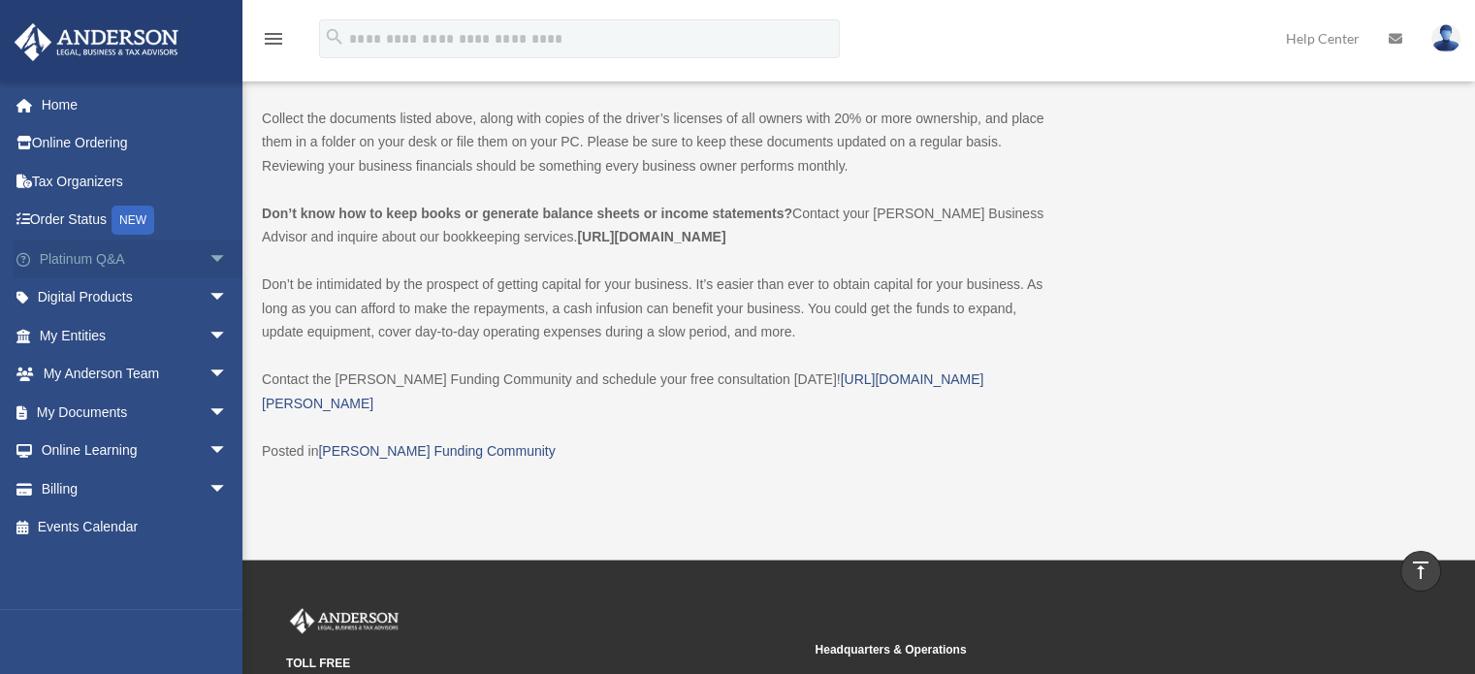
click at [209, 258] on span "arrow_drop_down" at bounding box center [228, 260] width 39 height 40
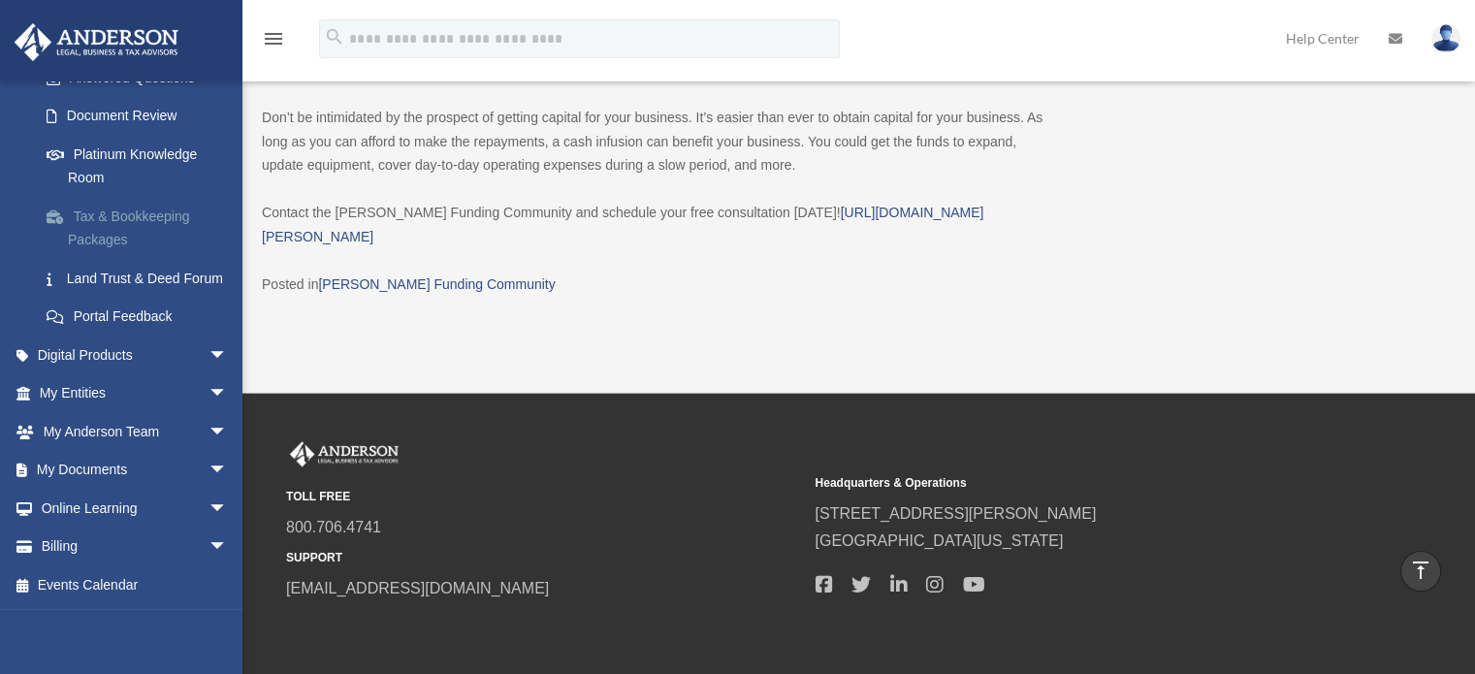
scroll to position [2330, 0]
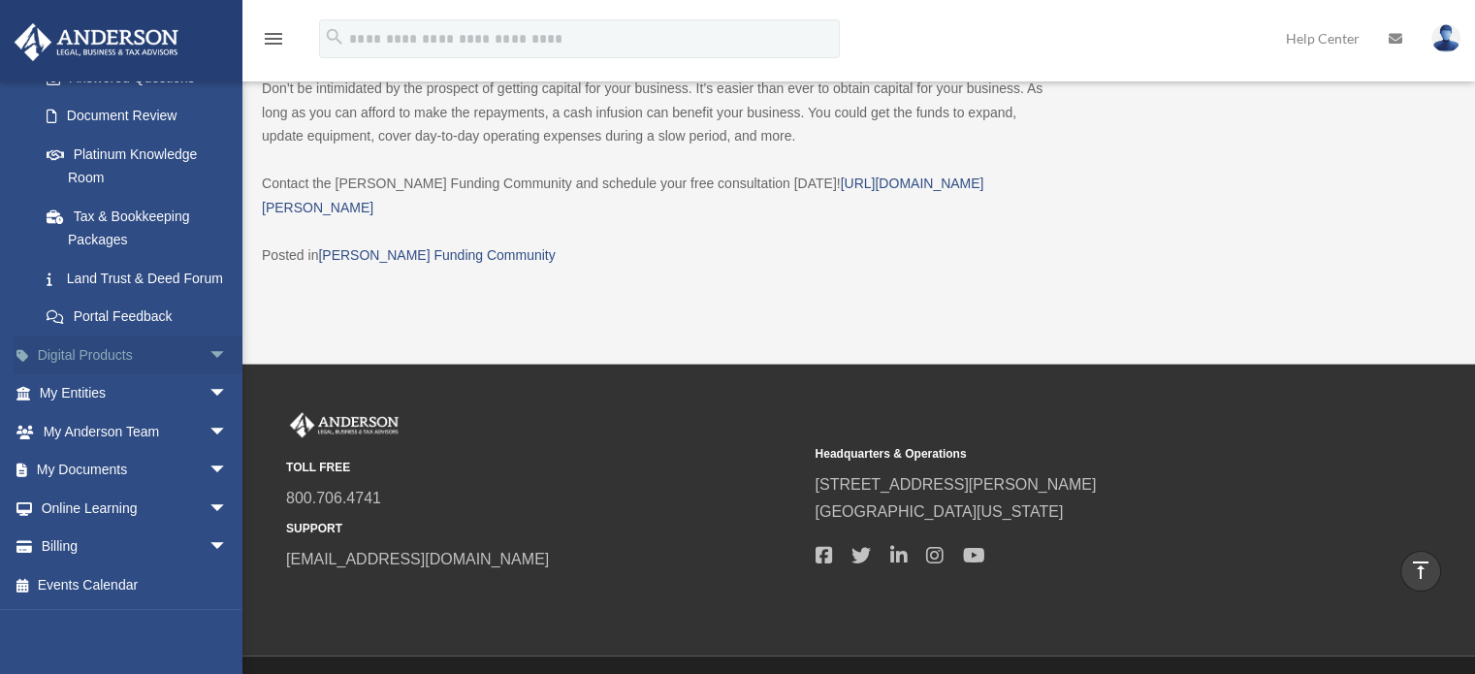
click at [209, 353] on span "arrow_drop_down" at bounding box center [228, 356] width 39 height 40
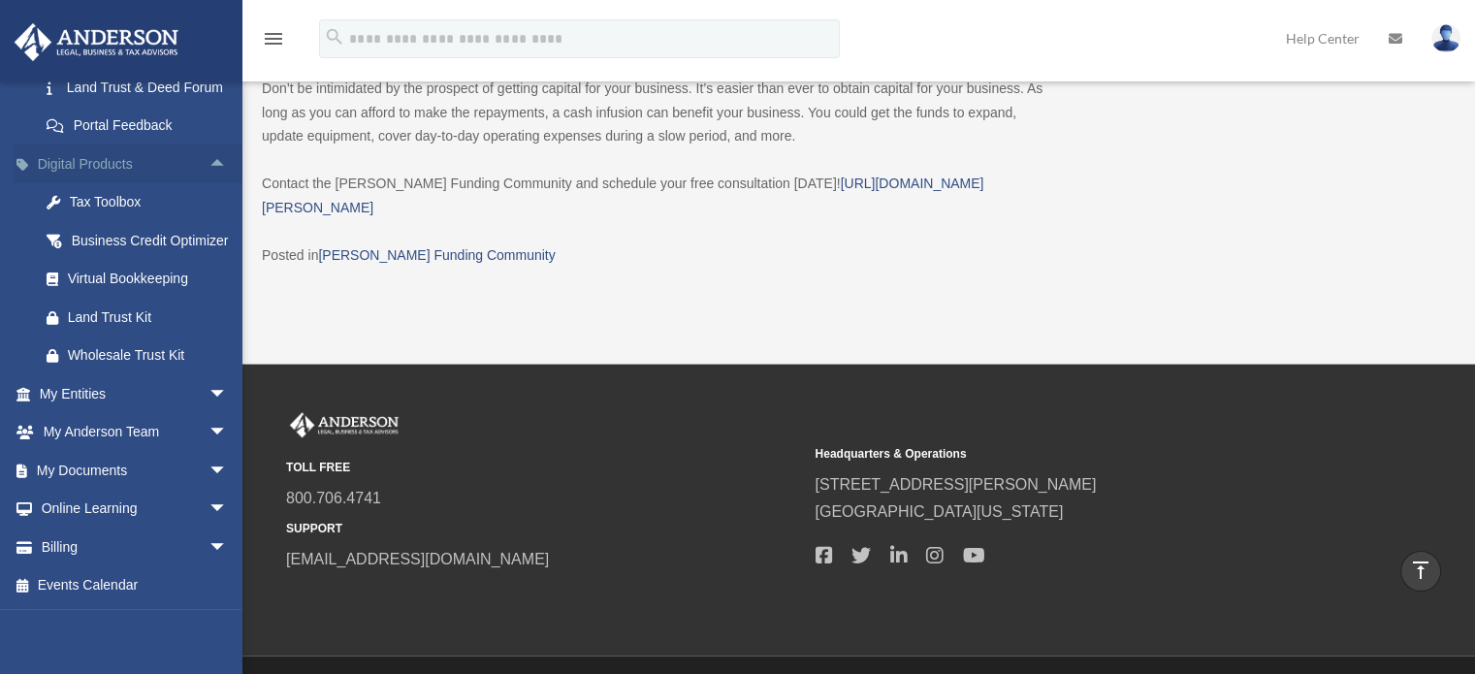
scroll to position [573, 0]
click at [209, 391] on span "arrow_drop_down" at bounding box center [228, 394] width 39 height 40
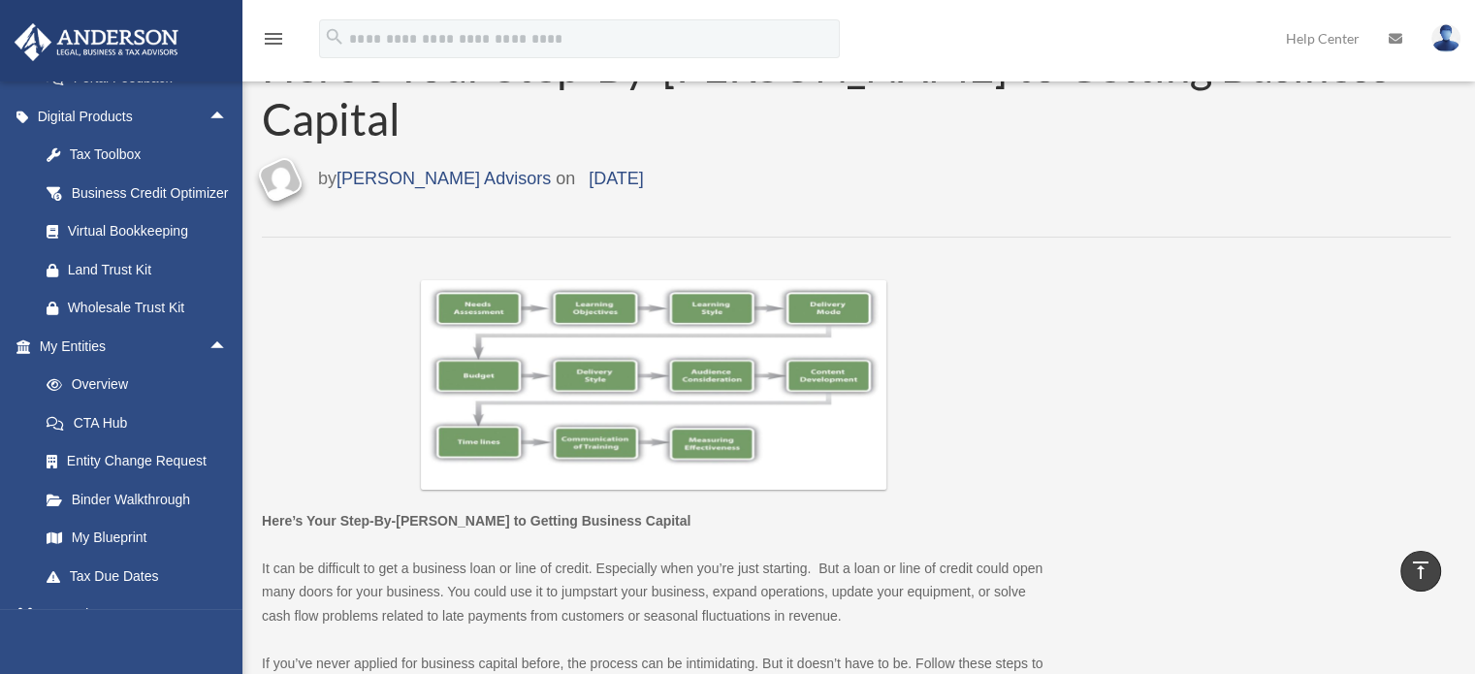
scroll to position [41, 0]
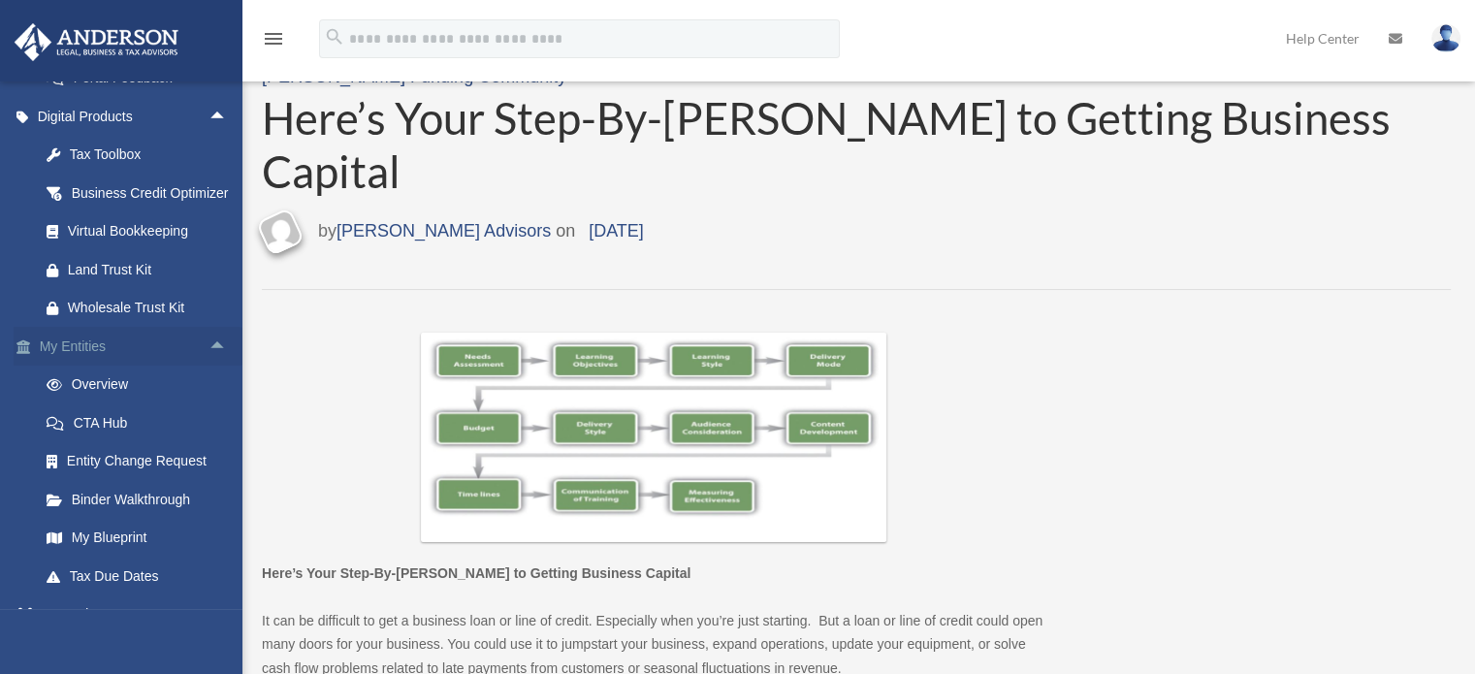
click at [209, 367] on span "arrow_drop_up" at bounding box center [228, 347] width 39 height 40
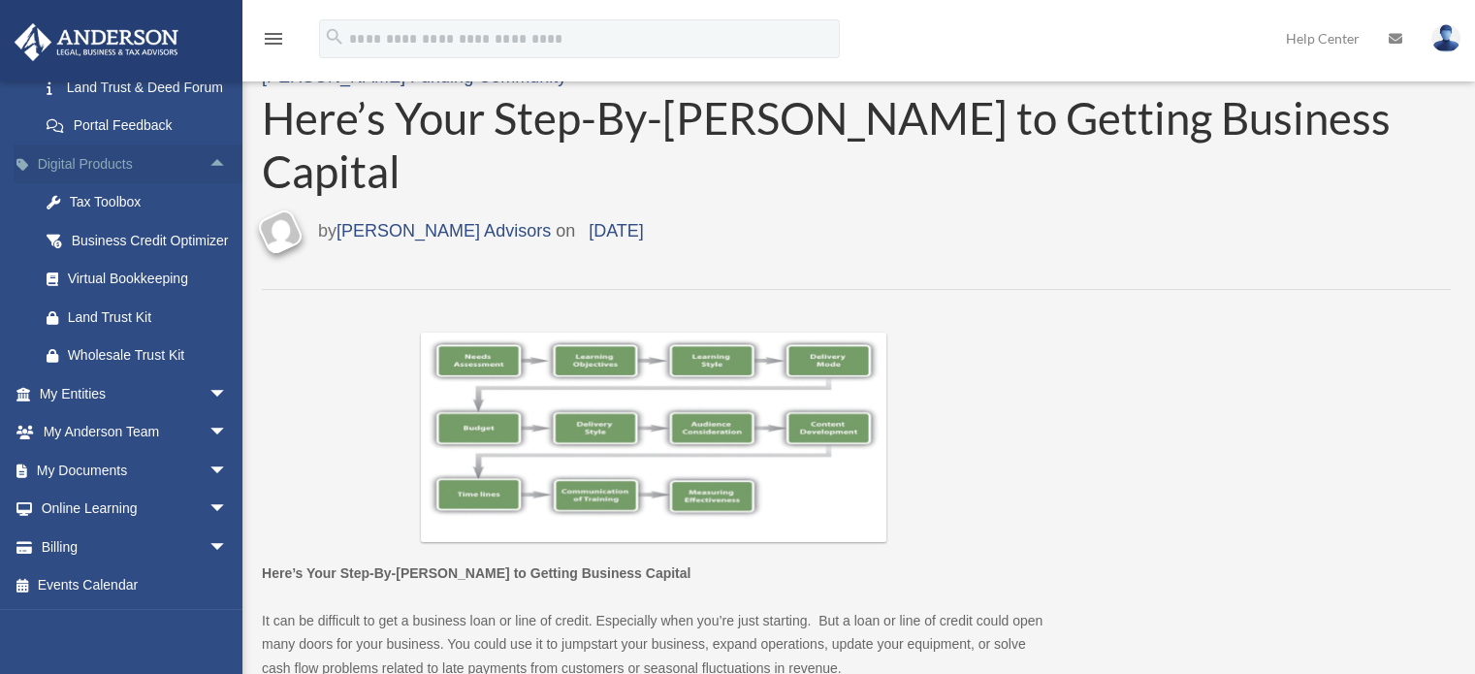
click at [209, 145] on span "arrow_drop_up" at bounding box center [228, 165] width 39 height 40
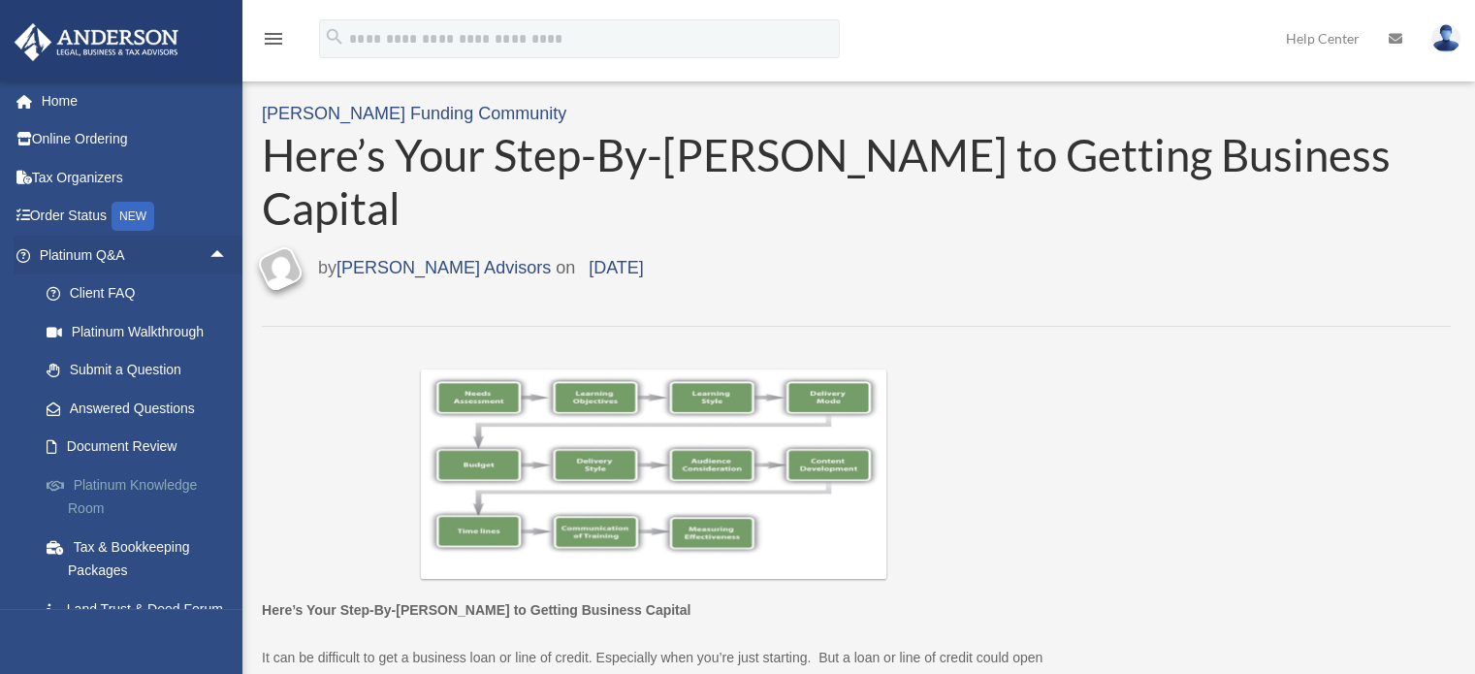
scroll to position [2, 0]
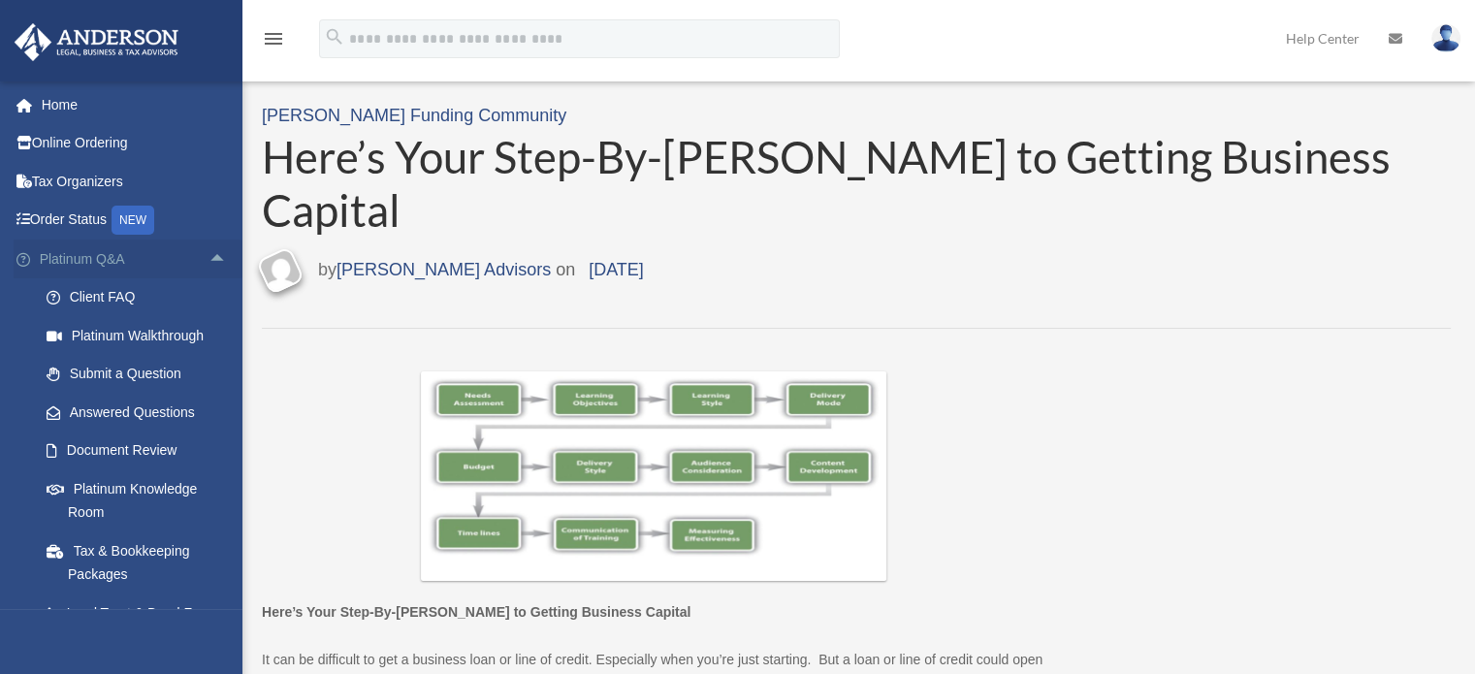
click at [209, 255] on span "arrow_drop_up" at bounding box center [228, 260] width 39 height 40
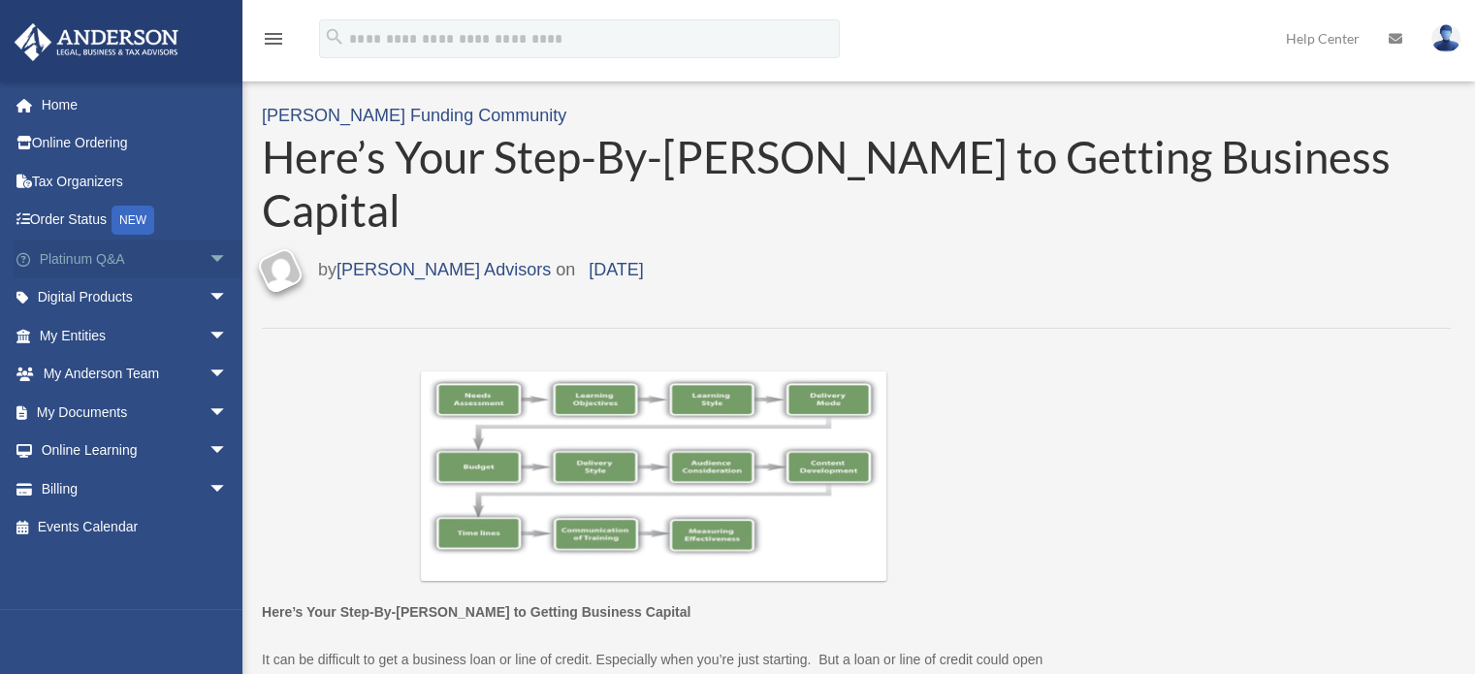
click at [210, 252] on span "arrow_drop_down" at bounding box center [228, 260] width 39 height 40
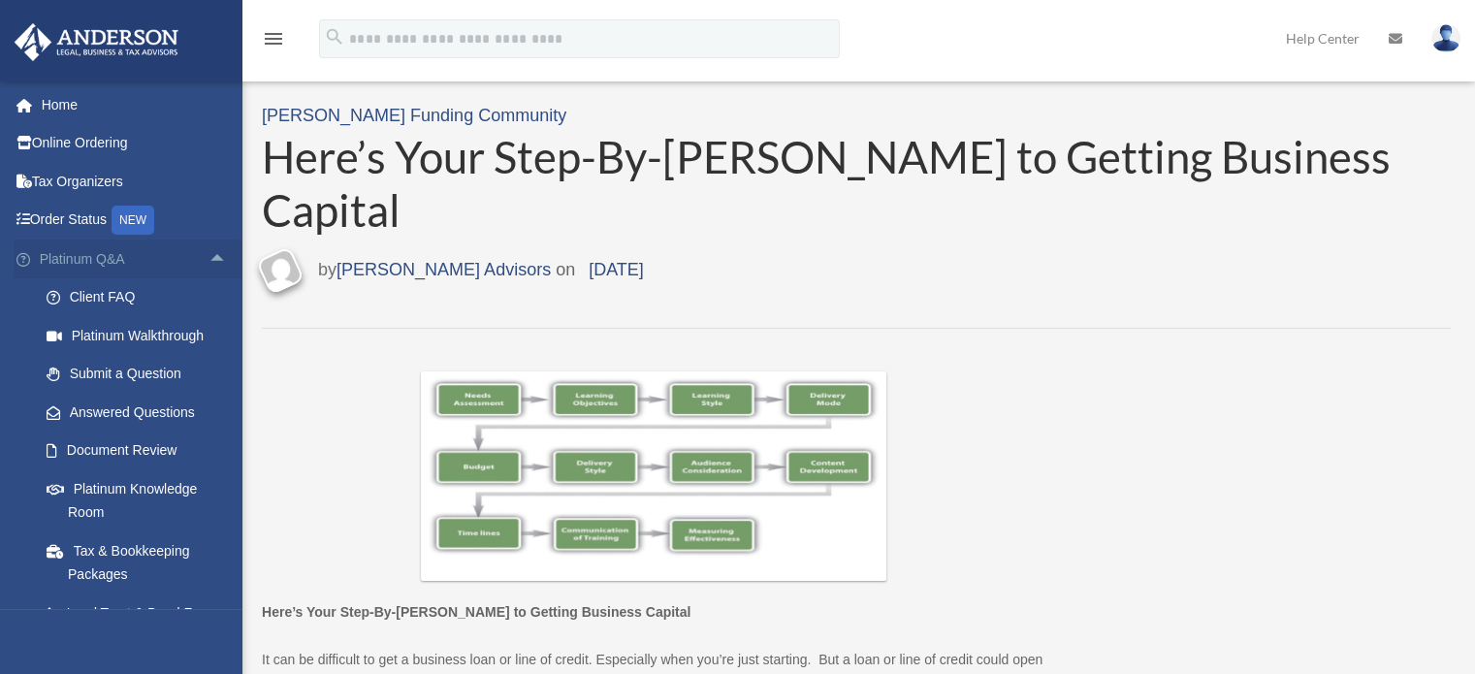
click at [210, 252] on span "arrow_drop_up" at bounding box center [228, 260] width 39 height 40
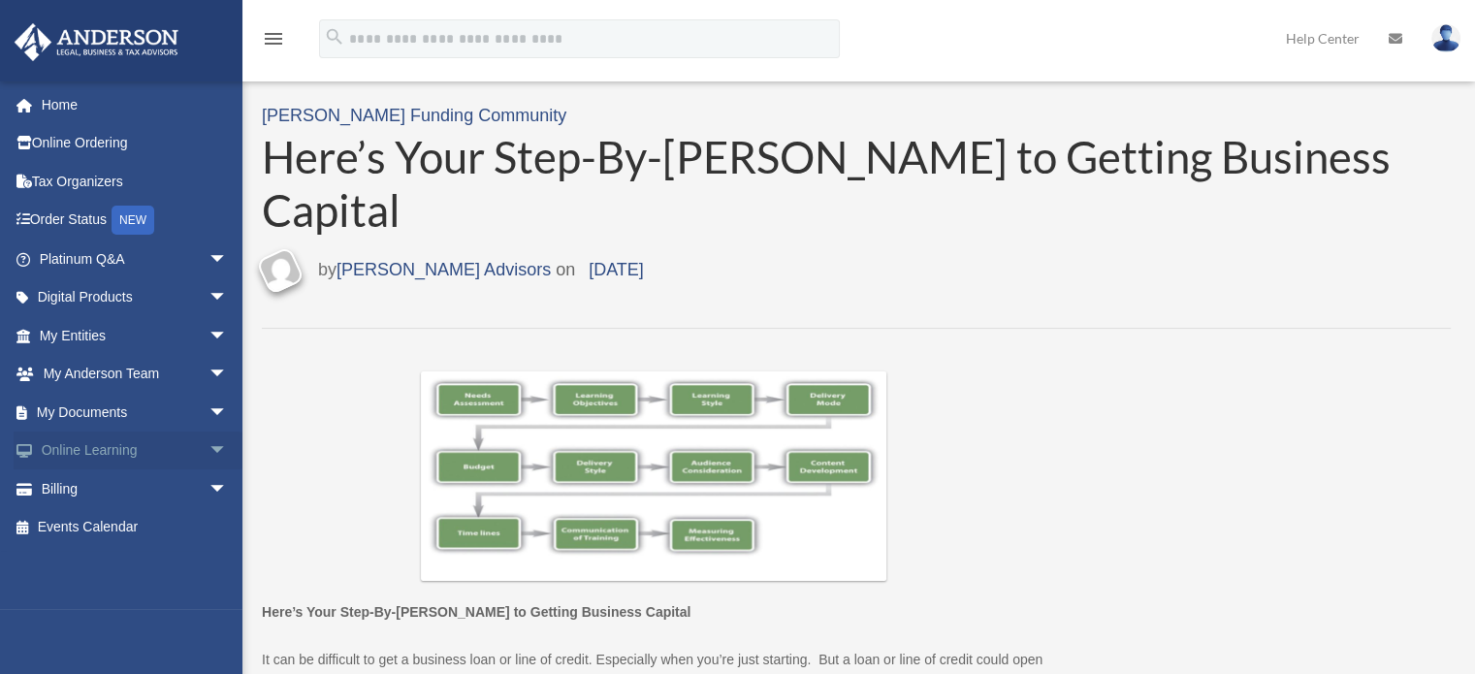
click at [209, 443] on span "arrow_drop_down" at bounding box center [228, 452] width 39 height 40
click at [105, 557] on link "Resources" at bounding box center [142, 565] width 230 height 39
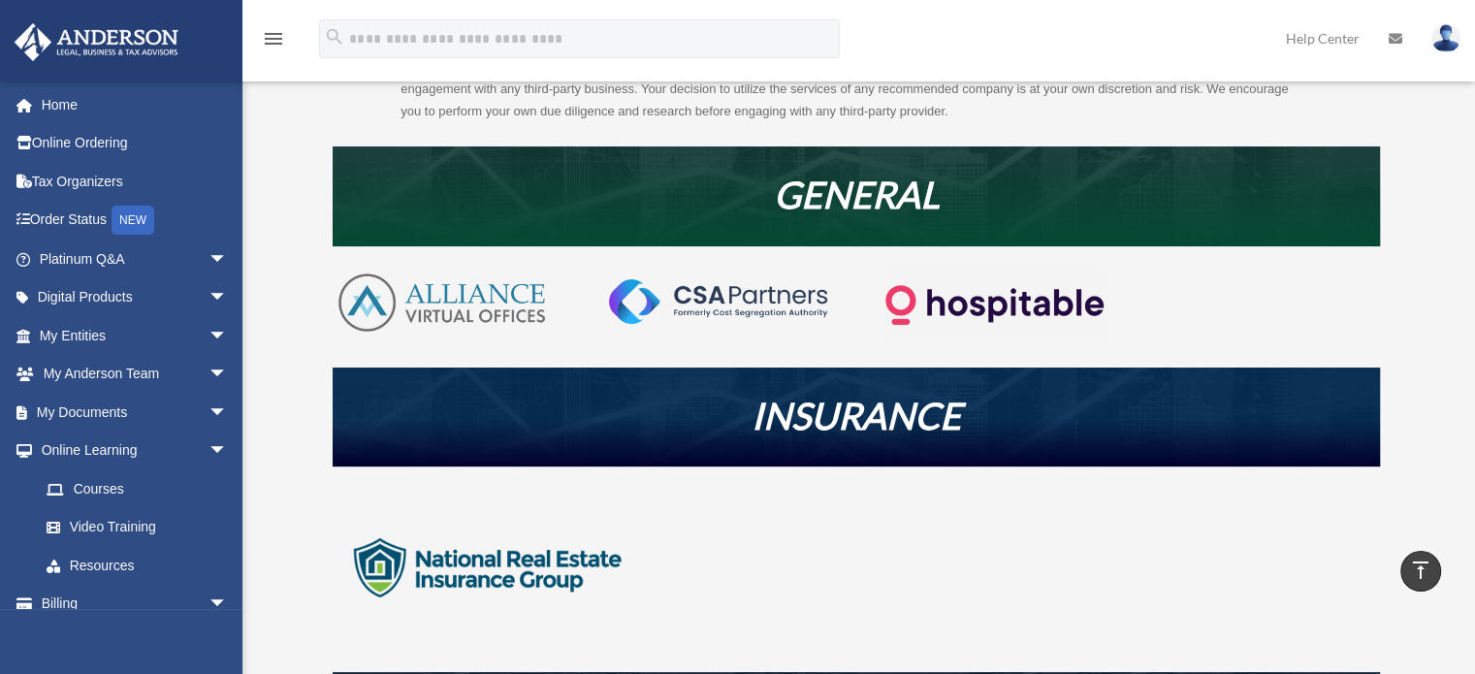
scroll to position [349, 0]
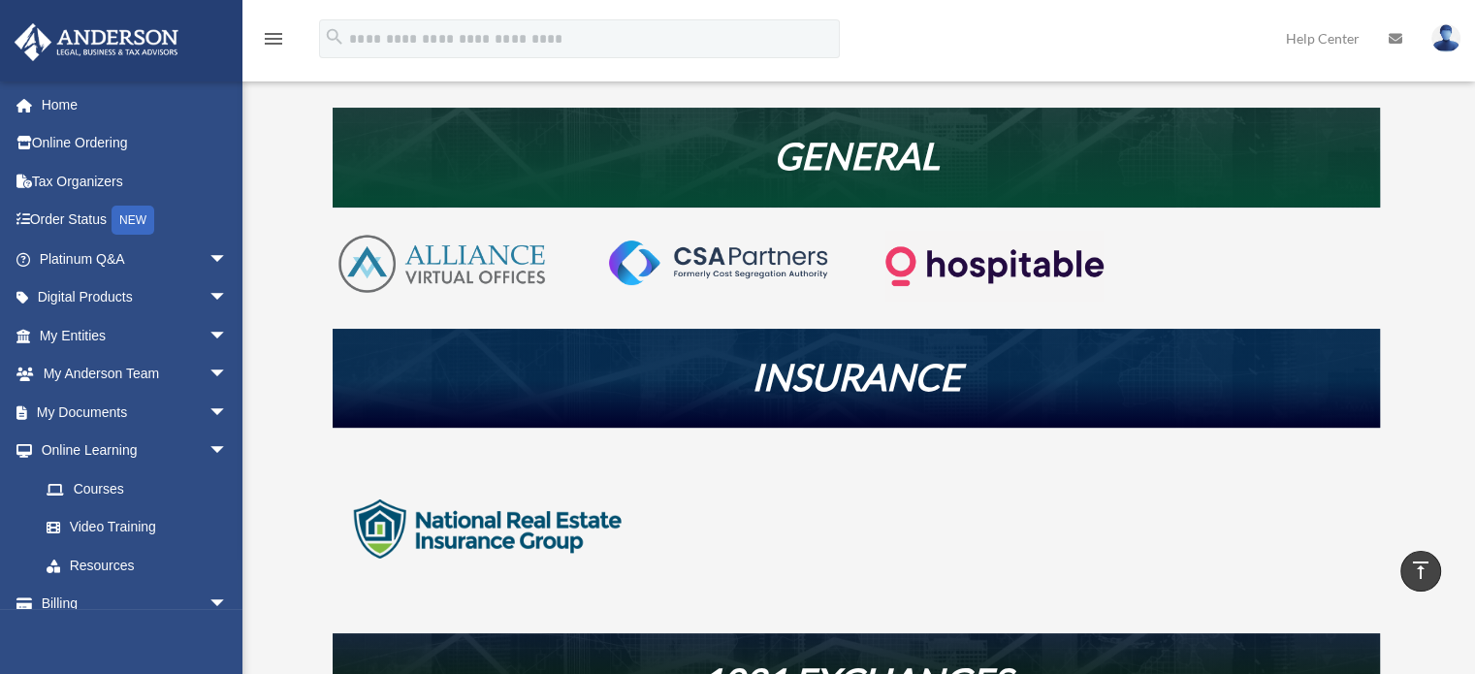
click at [487, 538] on img at bounding box center [488, 529] width 310 height 155
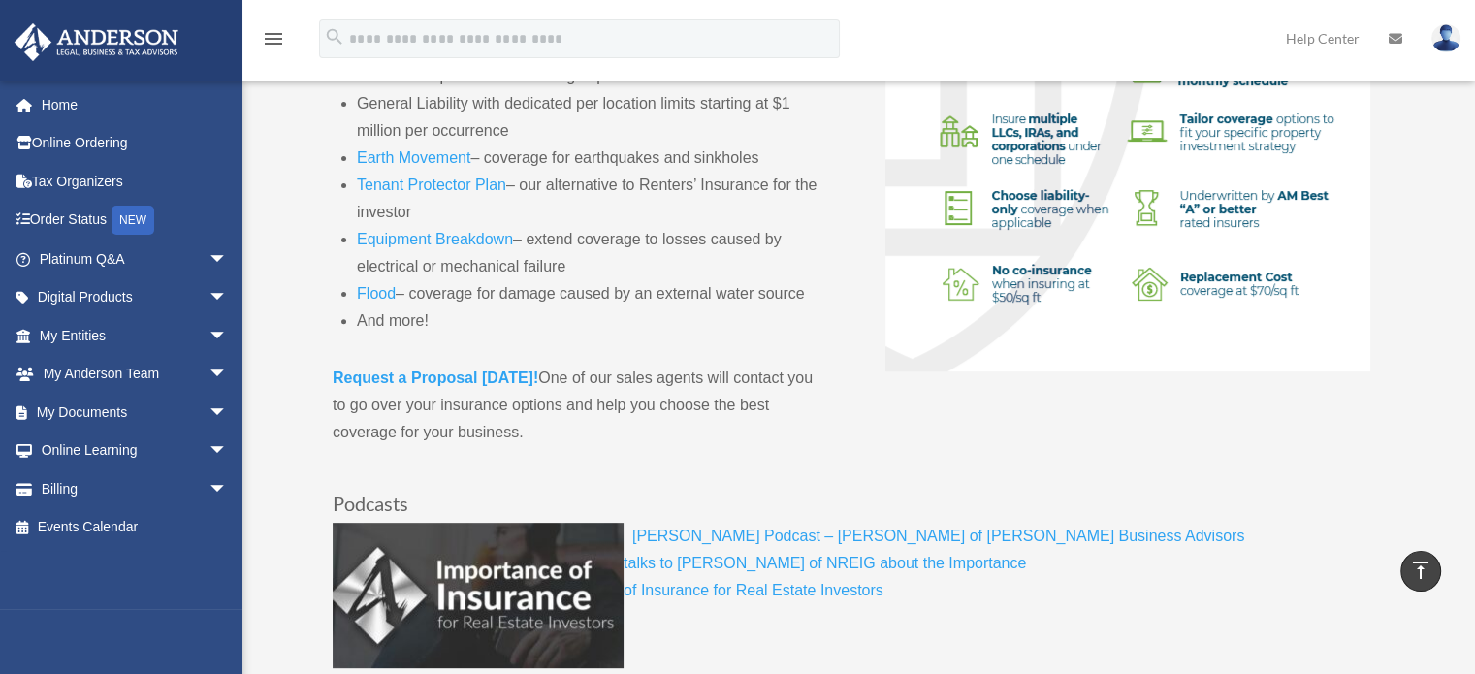
scroll to position [601, 0]
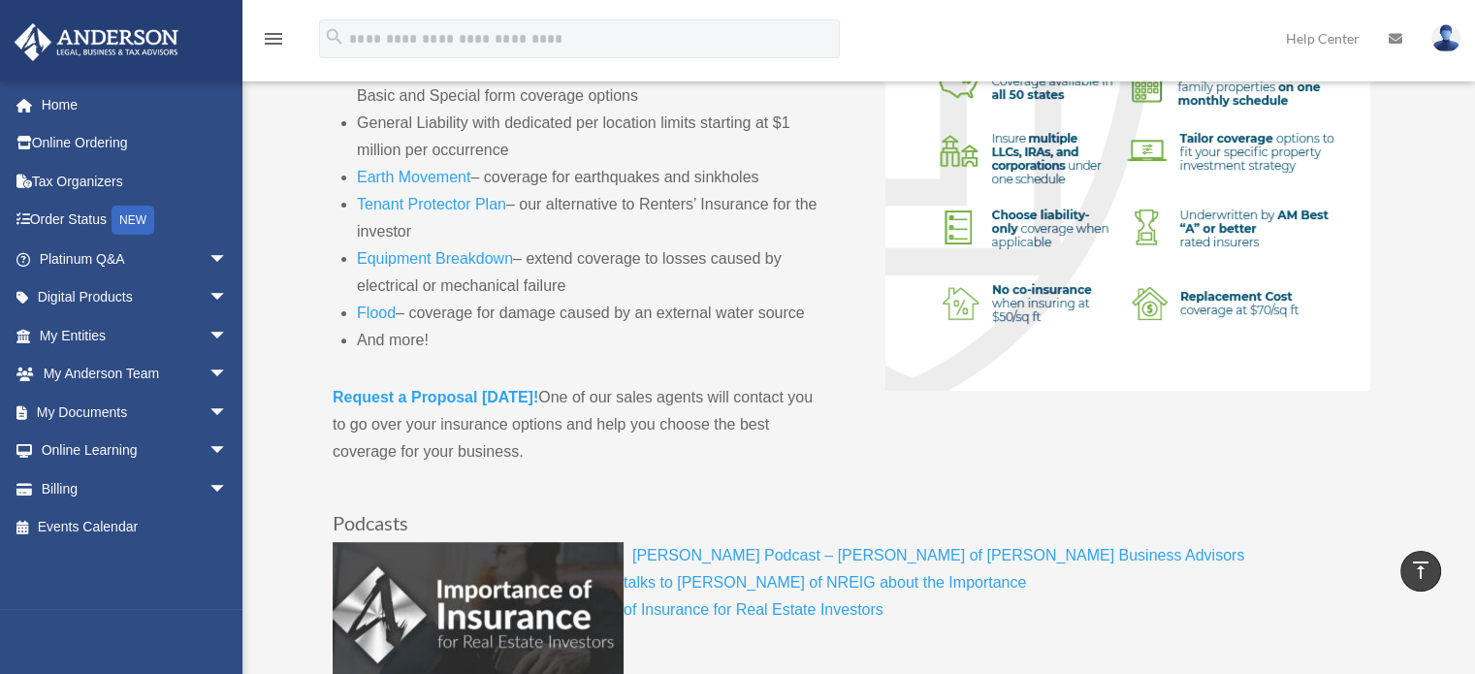
click at [485, 394] on strong "Request a Proposal [DATE]!" at bounding box center [436, 397] width 206 height 16
